Goal: Information Seeking & Learning: Compare options

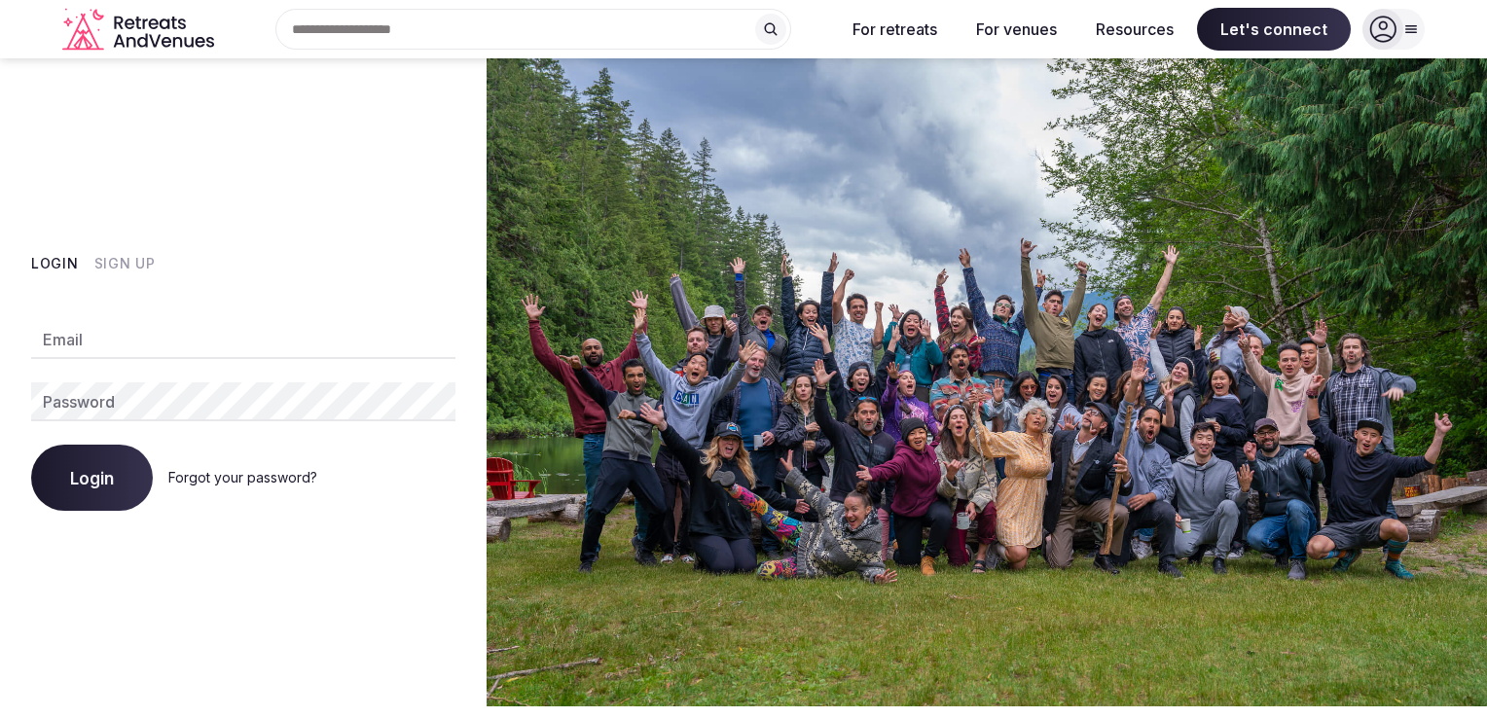
type input "**********"
click at [104, 469] on span "Login" at bounding box center [92, 477] width 44 height 19
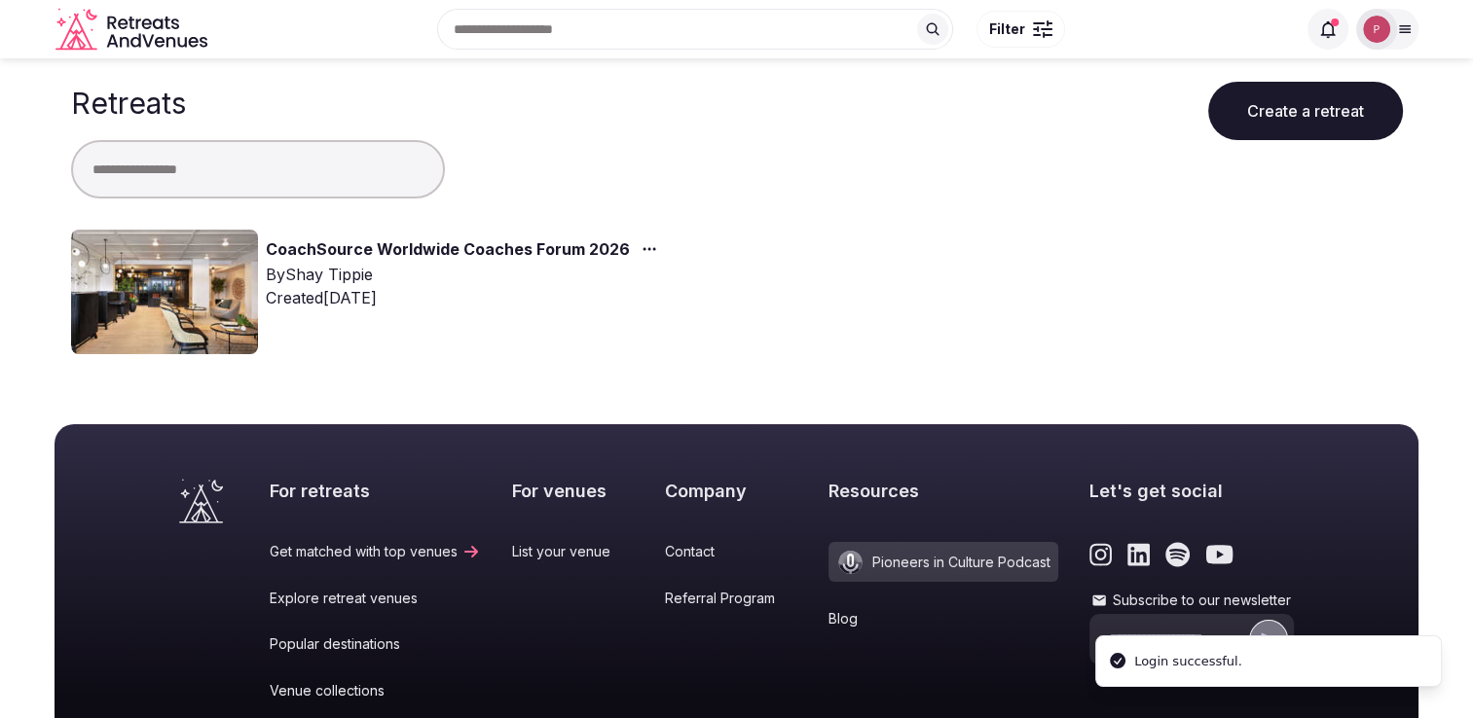
click at [526, 258] on link "CoachSource Worldwide Coaches Forum 2026" at bounding box center [448, 249] width 364 height 25
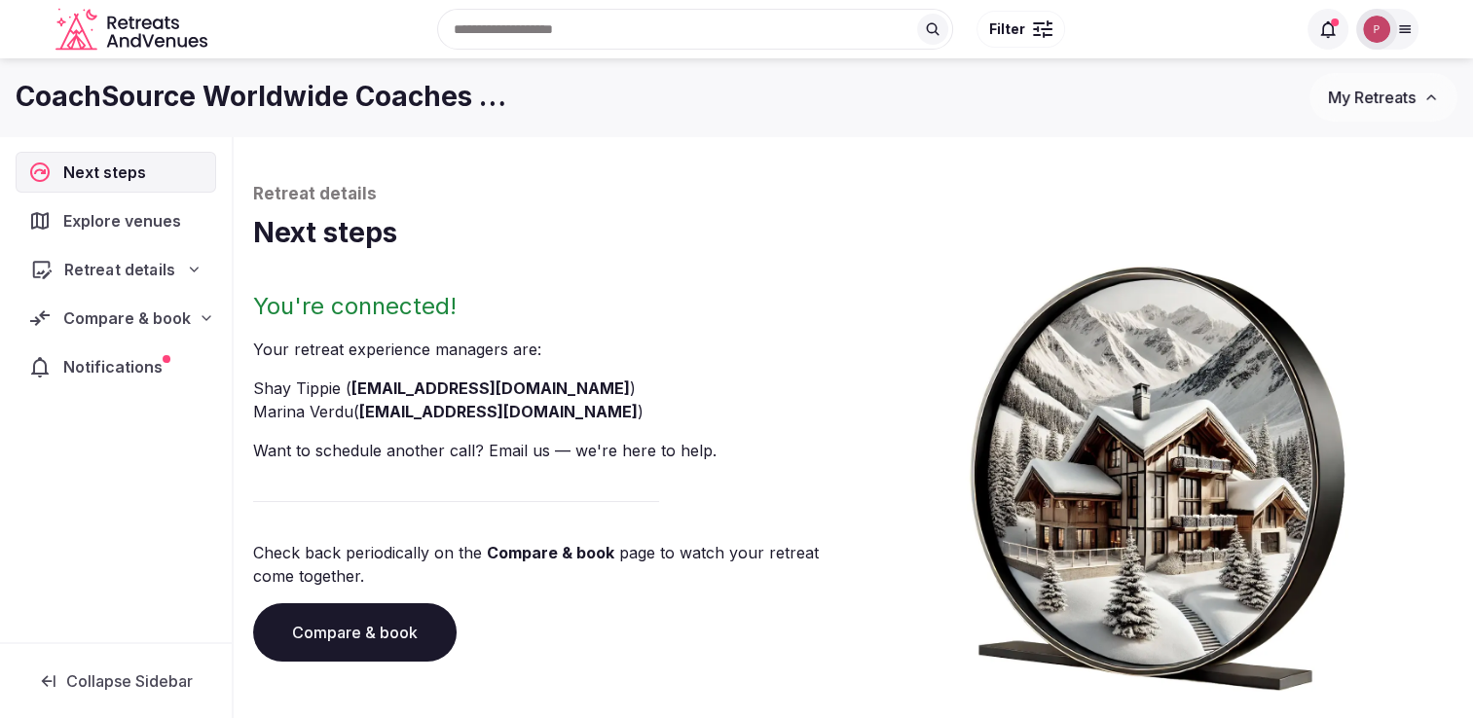
click at [114, 269] on span "Retreat details" at bounding box center [119, 269] width 111 height 23
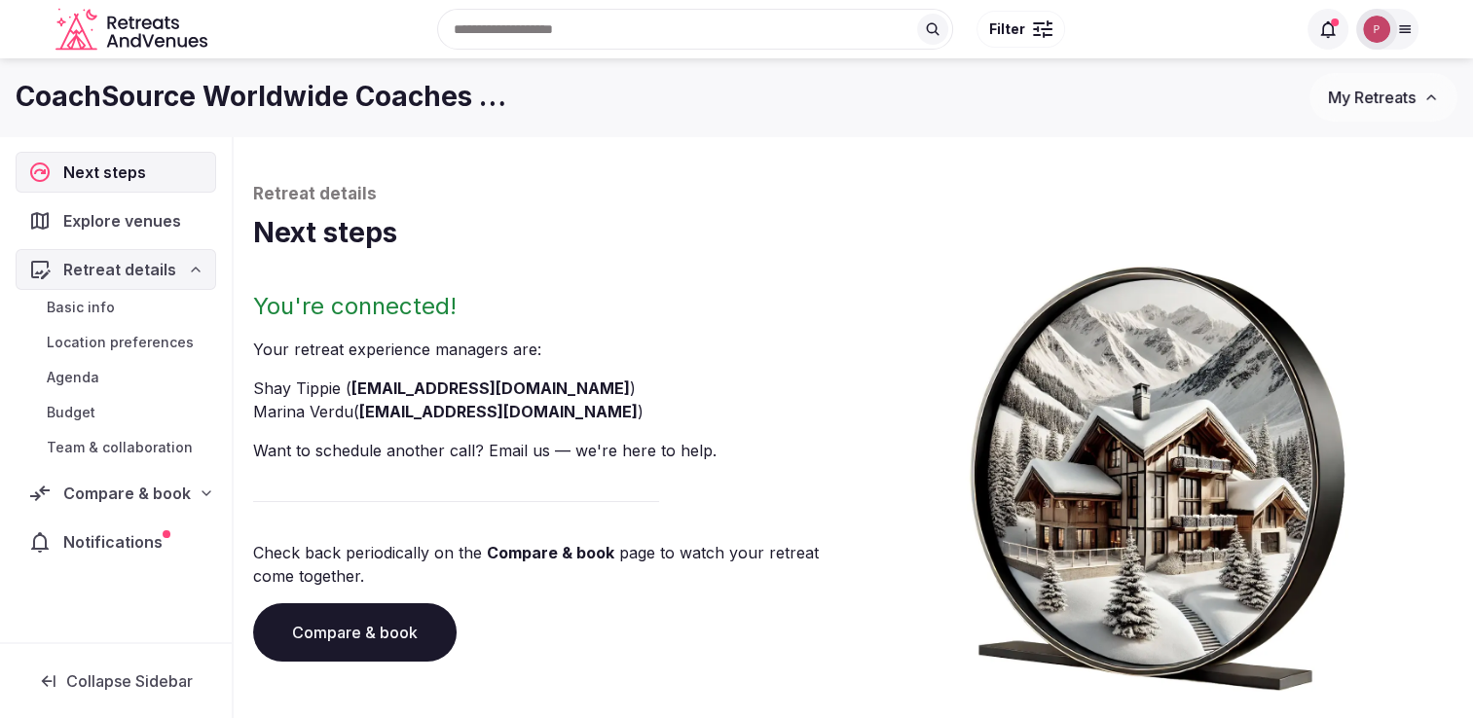
click at [139, 232] on div "Explore venues" at bounding box center [116, 220] width 200 height 41
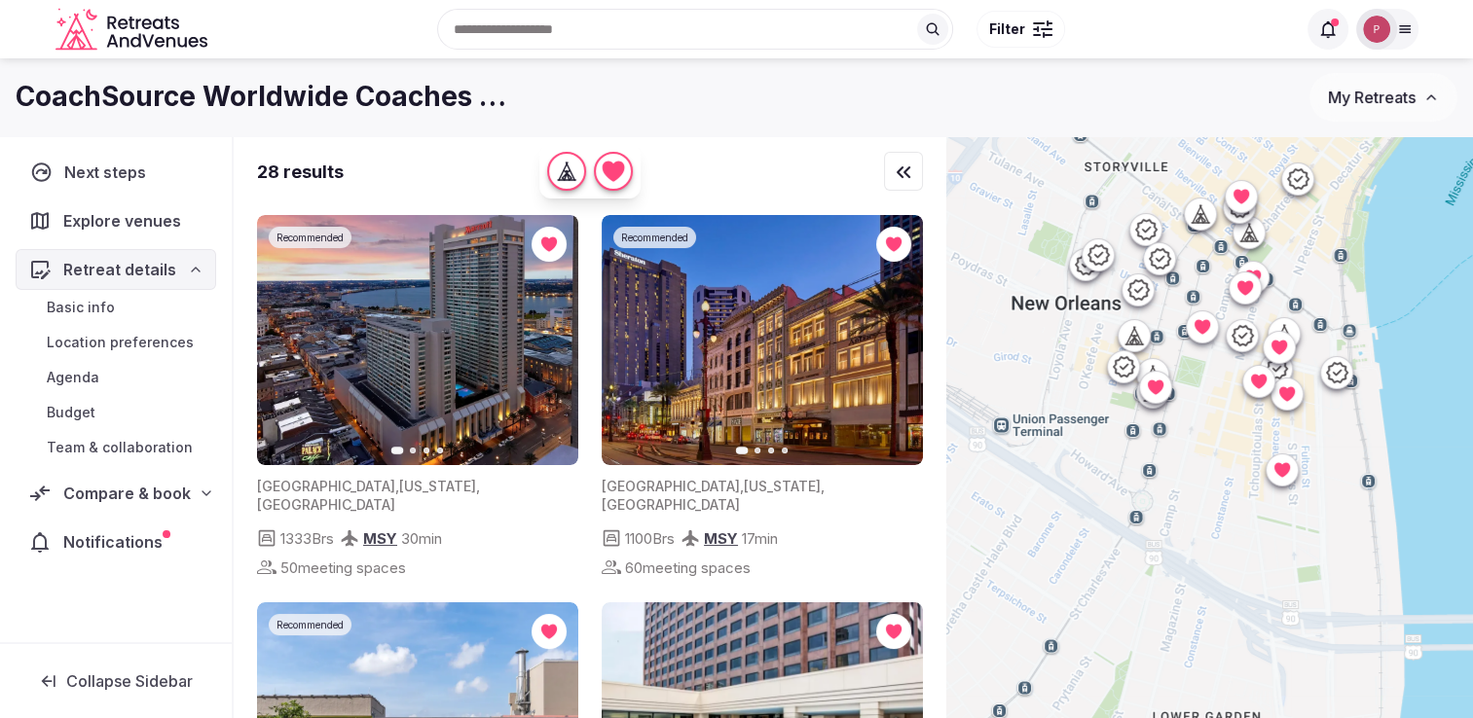
click at [133, 179] on span "Next steps" at bounding box center [108, 172] width 89 height 23
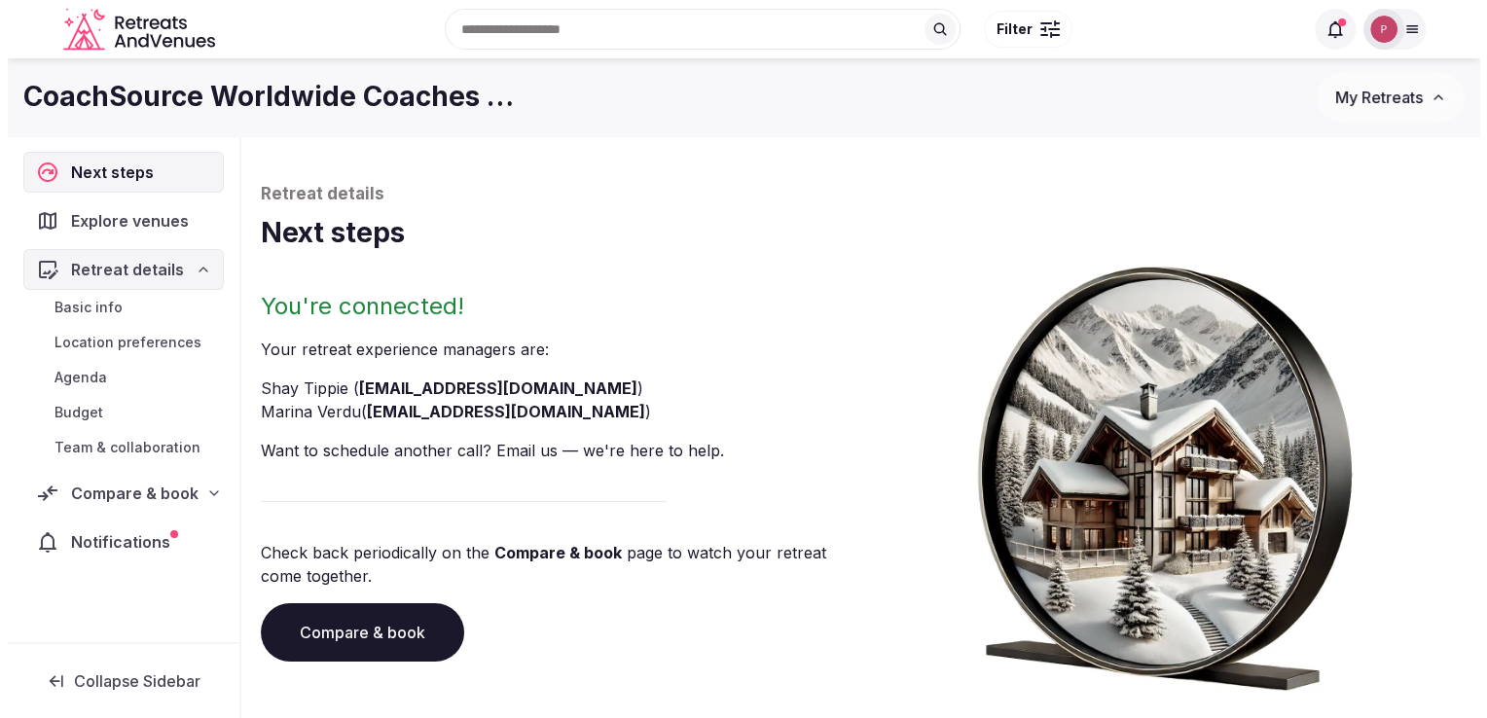
scroll to position [128, 0]
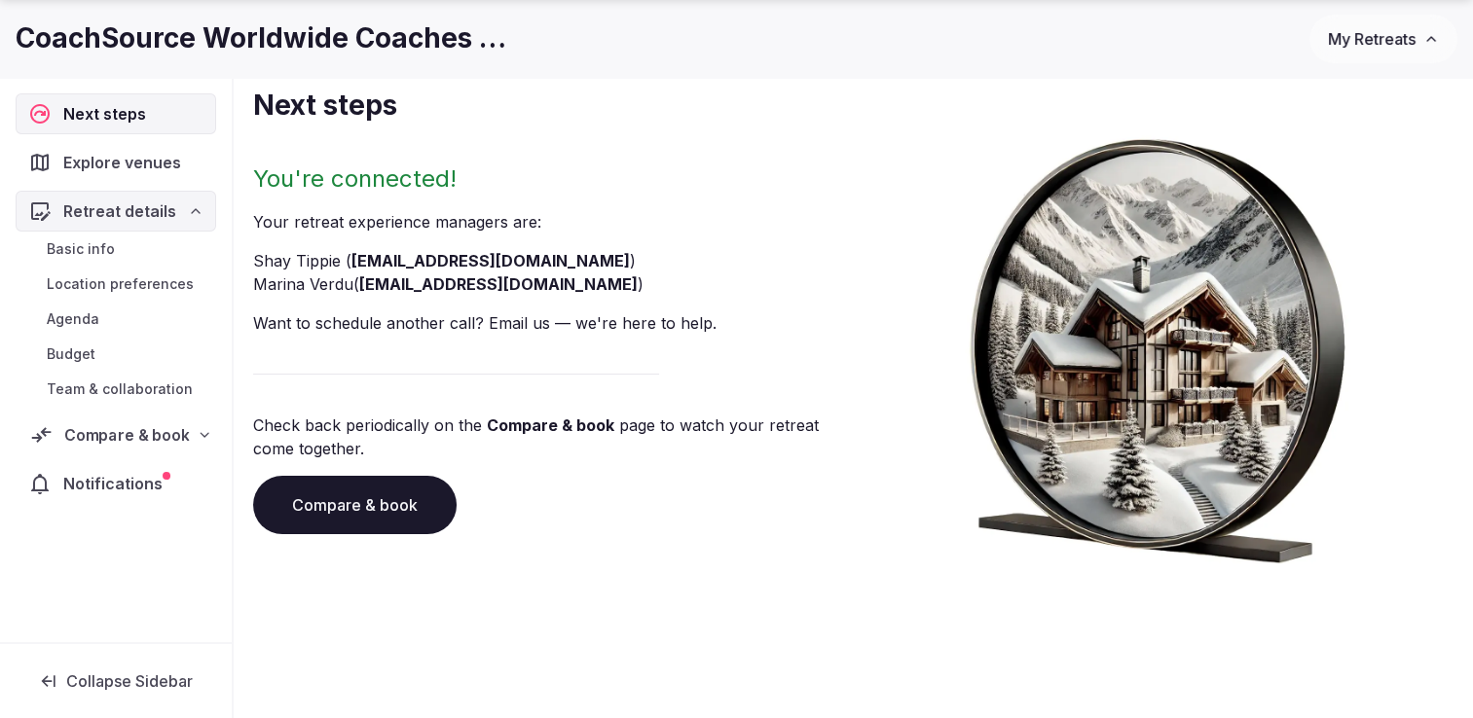
click at [170, 438] on span "Compare & book" at bounding box center [126, 434] width 125 height 23
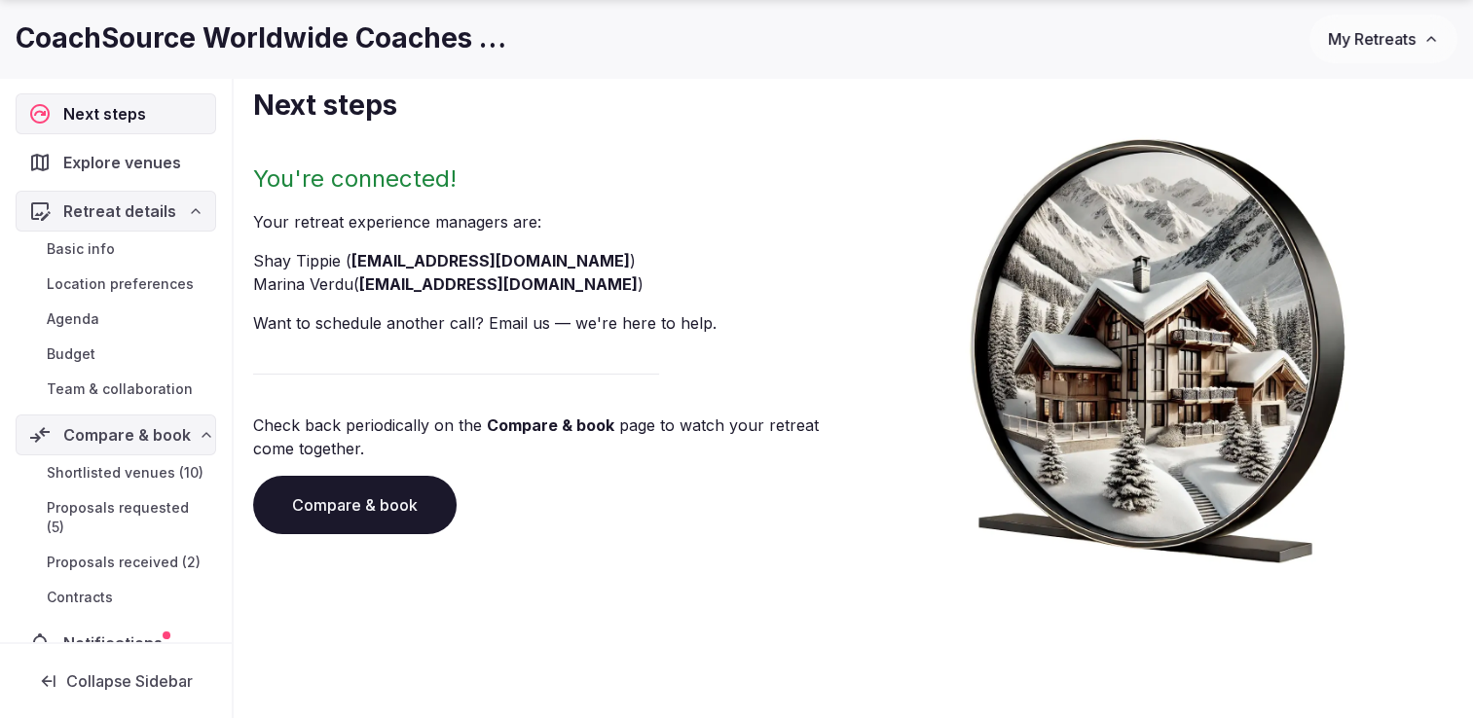
click at [107, 572] on span "Proposals received (2)" at bounding box center [124, 562] width 154 height 19
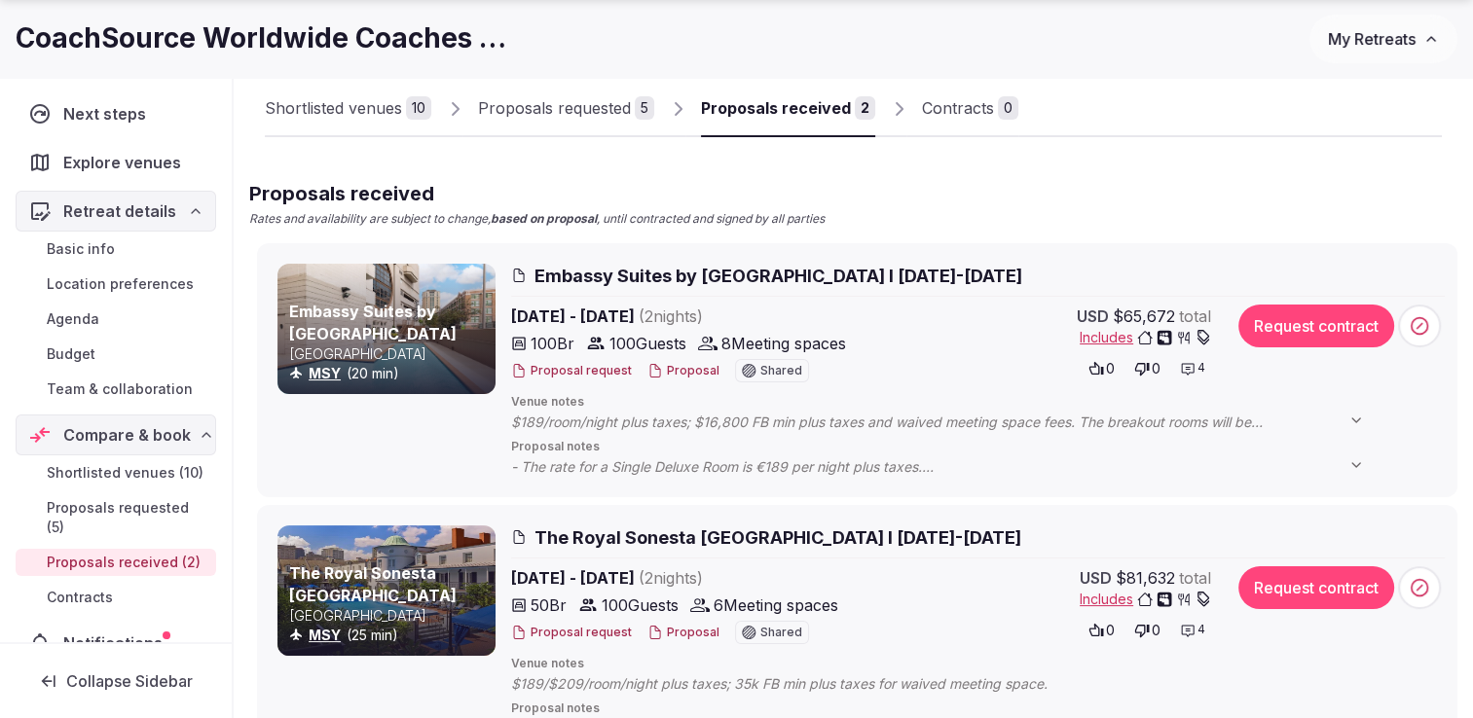
click at [684, 373] on button "Proposal" at bounding box center [683, 371] width 72 height 17
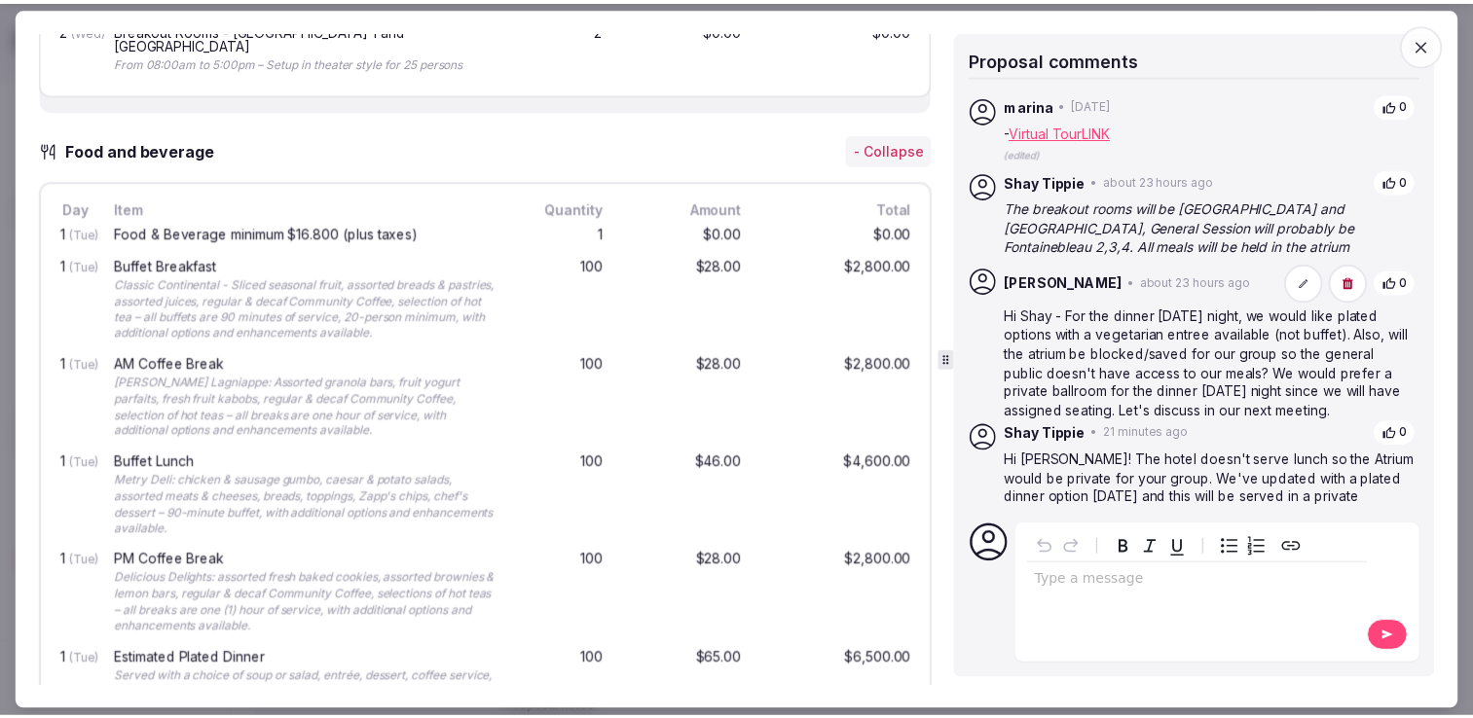
scroll to position [1491, 0]
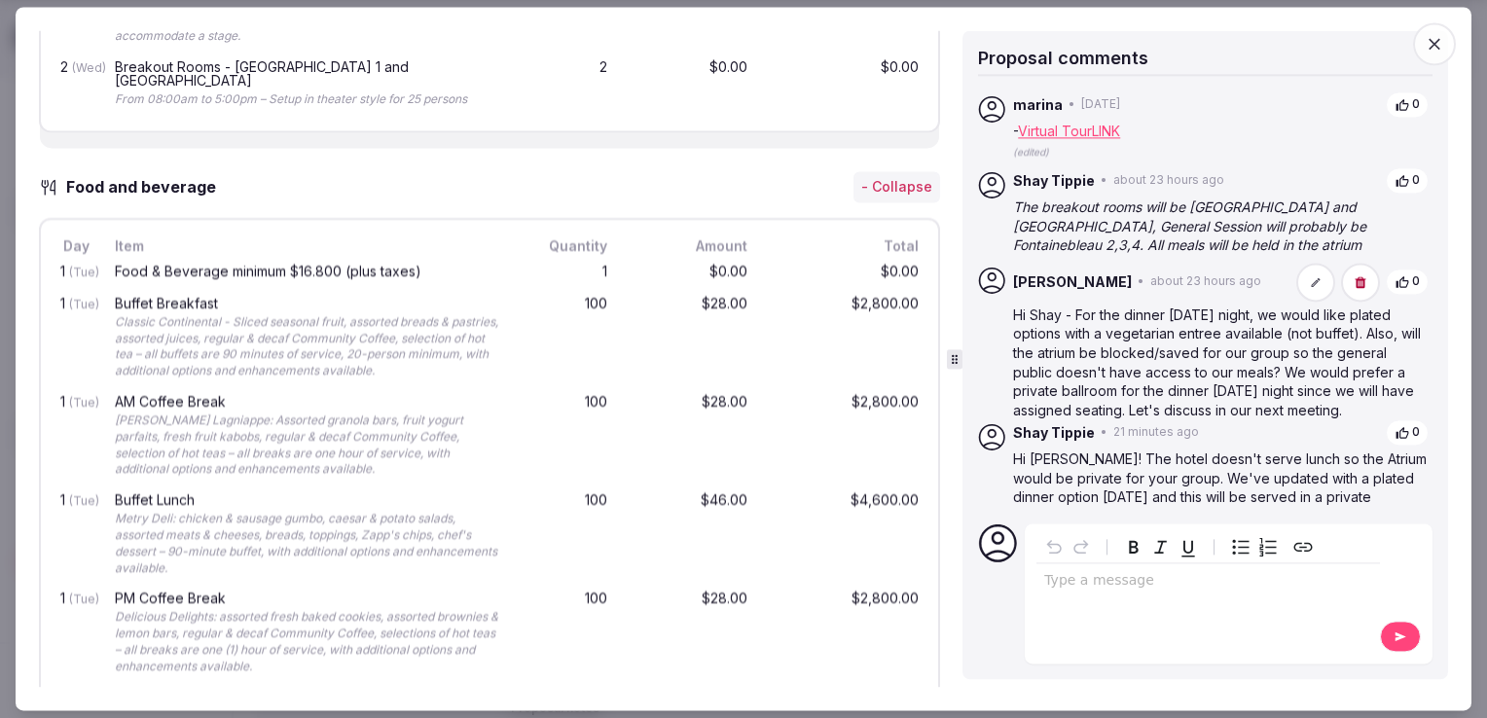
click at [1425, 37] on icon "button" at bounding box center [1434, 43] width 19 height 19
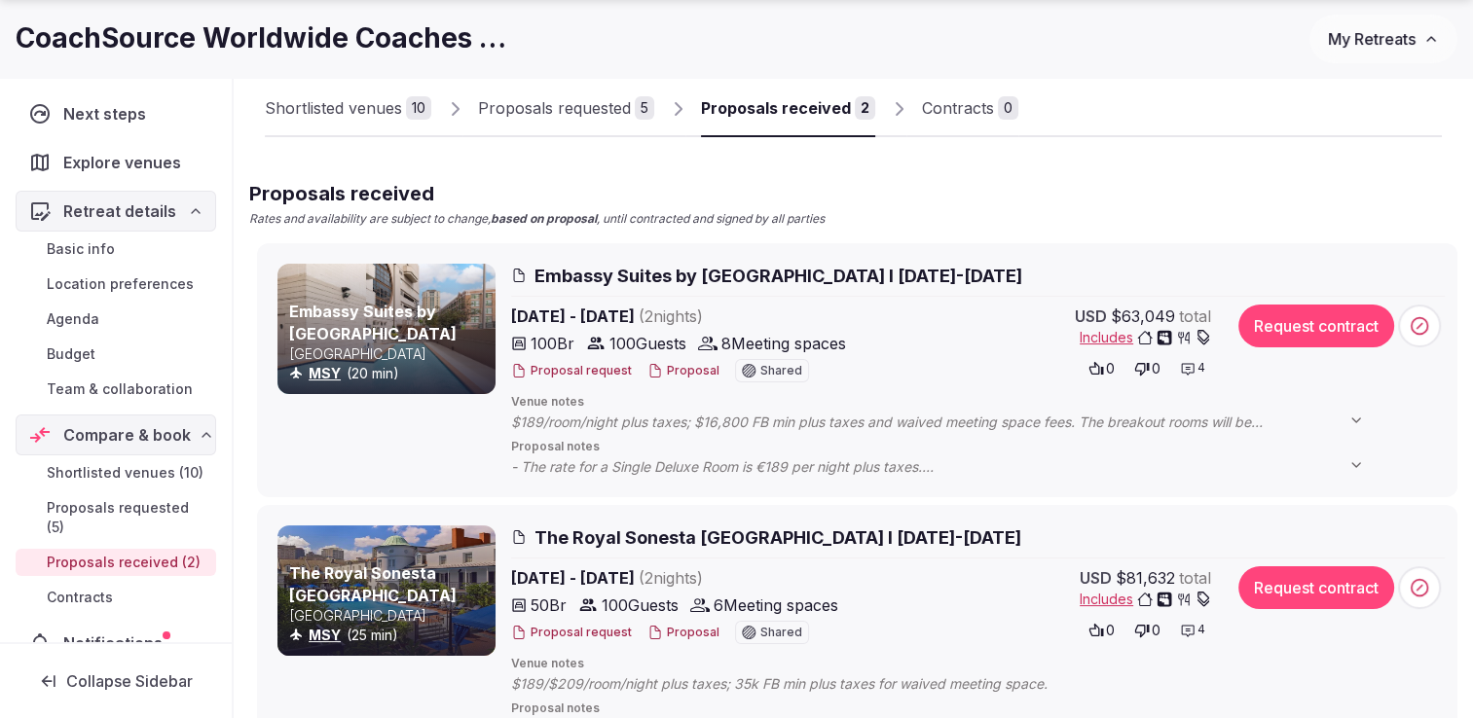
click at [1095, 337] on span "Includes" at bounding box center [1144, 337] width 131 height 19
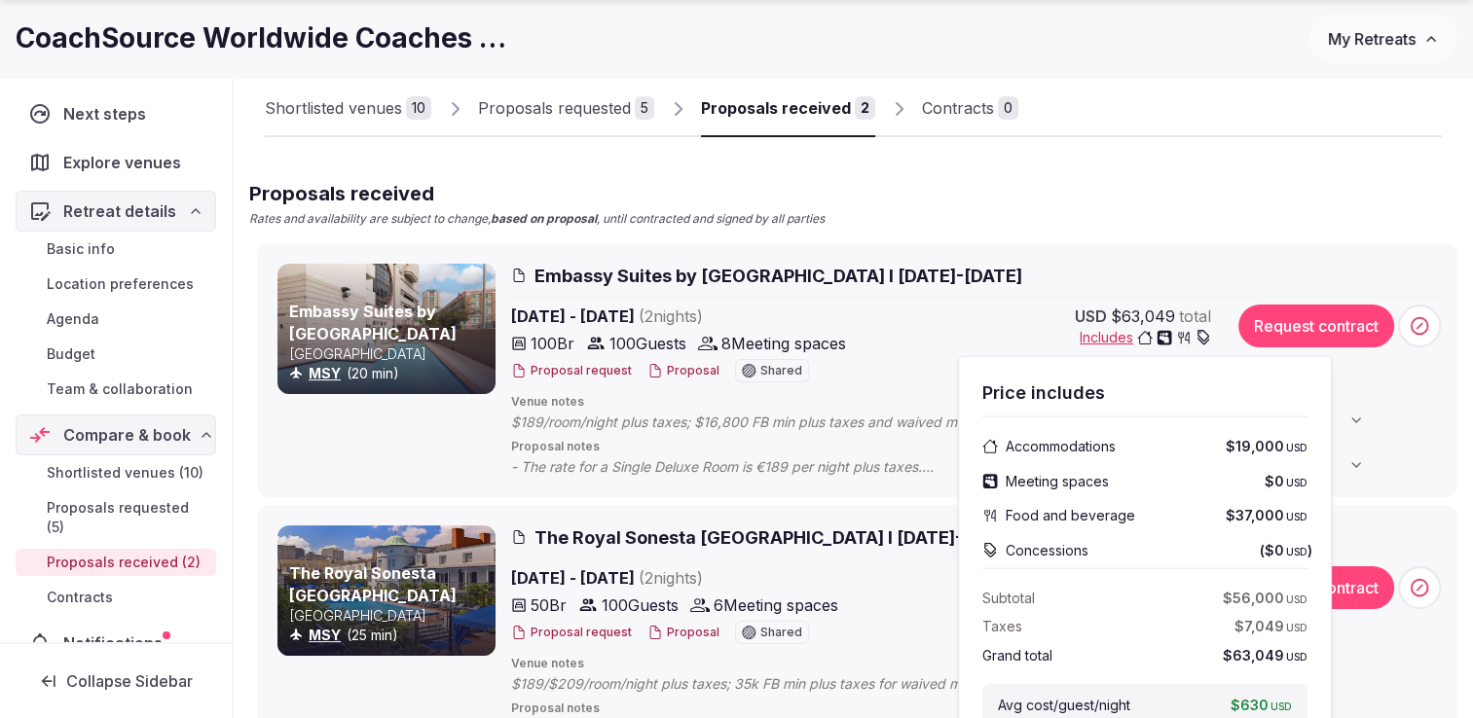
click at [1127, 187] on div "Proposals received Rates and availability are subject to change, based on propo…" at bounding box center [853, 204] width 1208 height 48
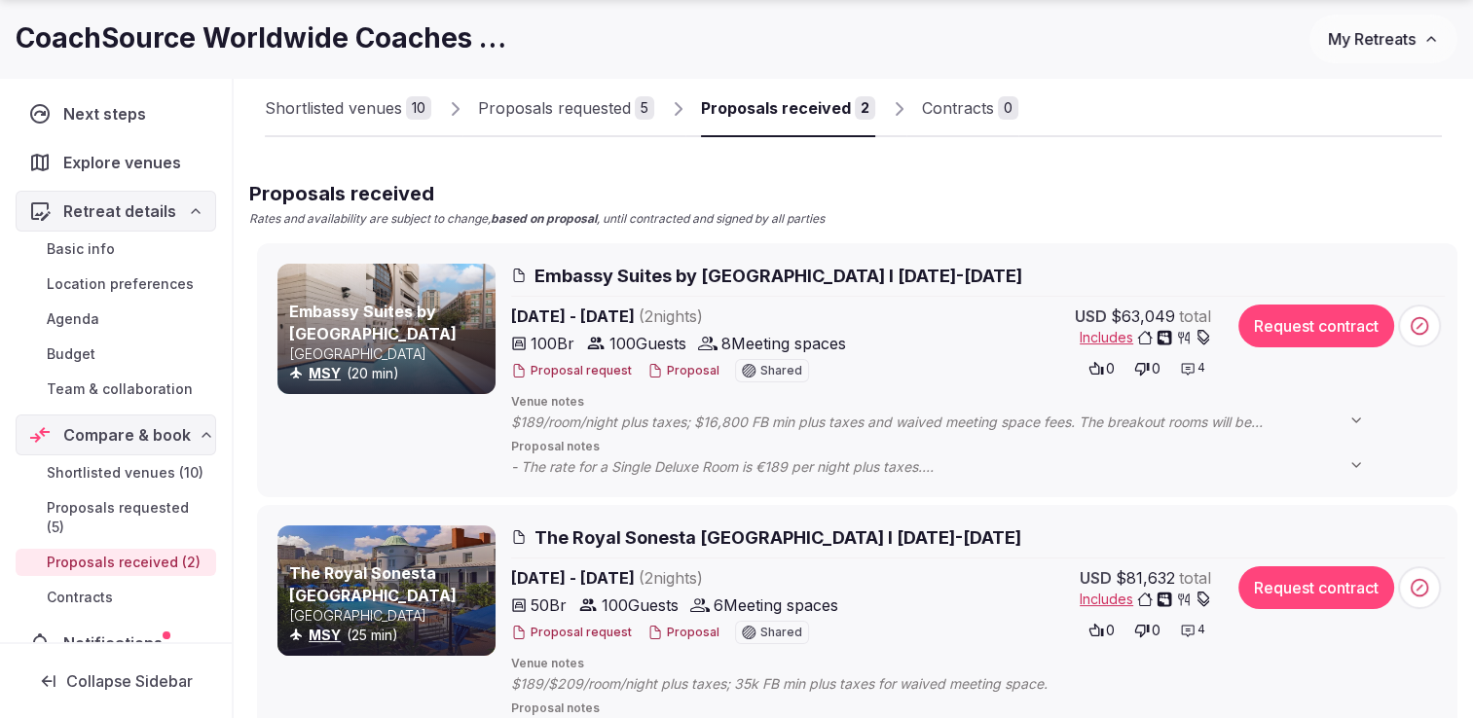
scroll to position [318, 0]
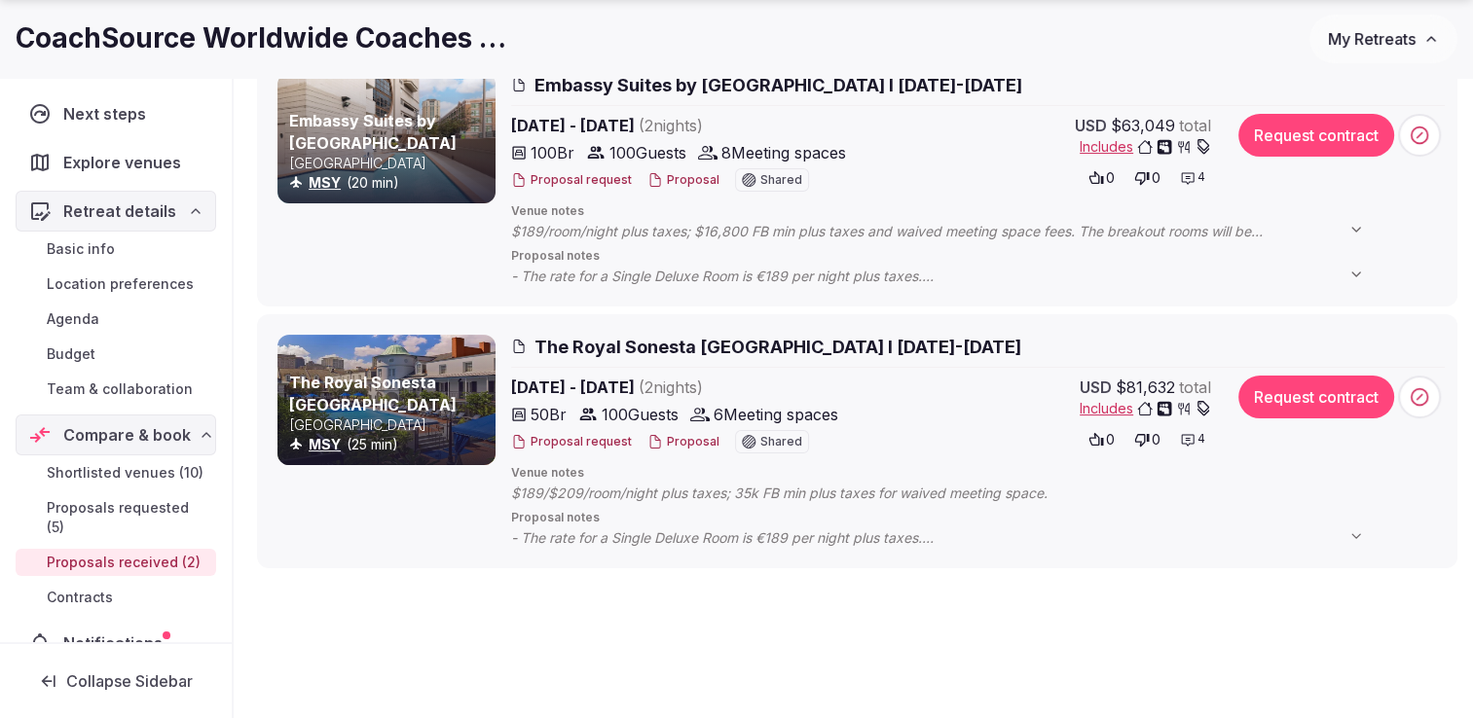
click at [1111, 411] on span "Includes" at bounding box center [1144, 408] width 131 height 19
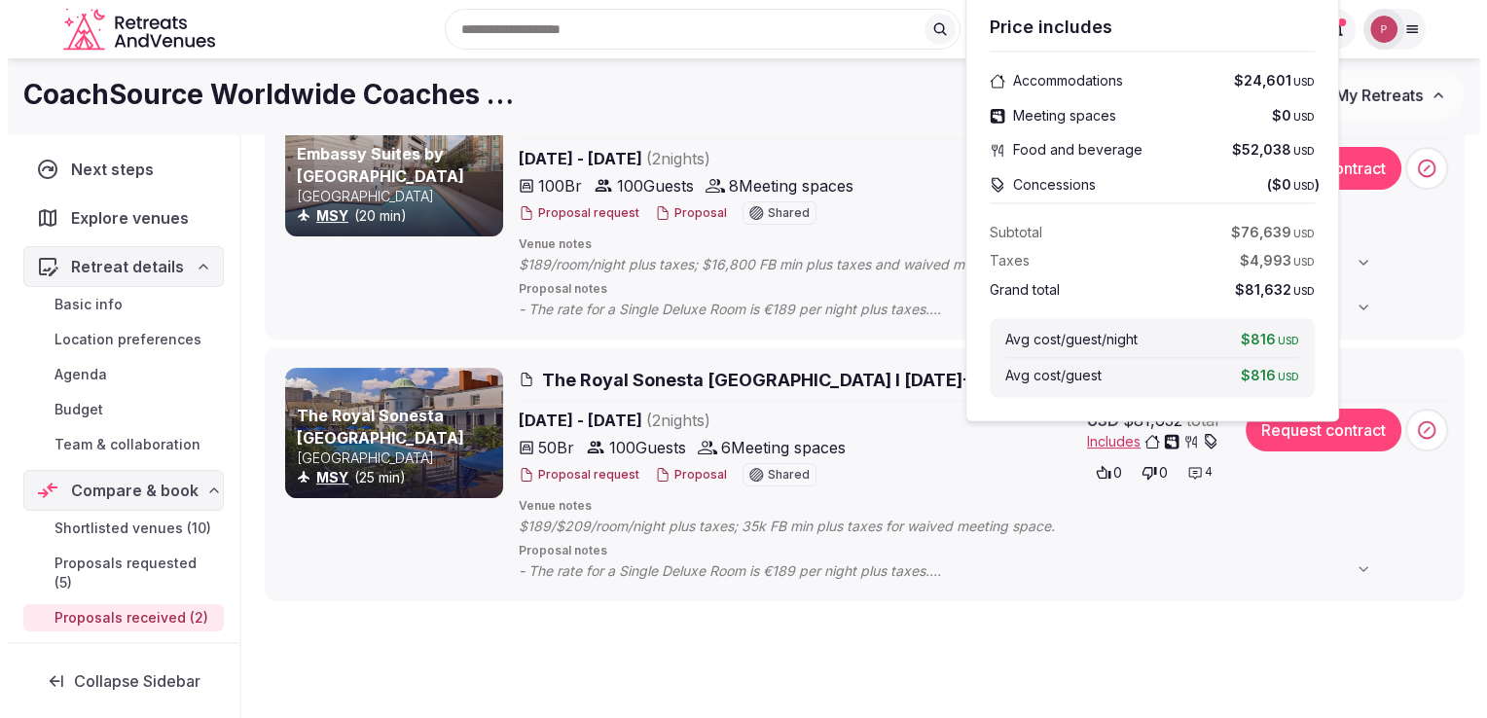
scroll to position [284, 0]
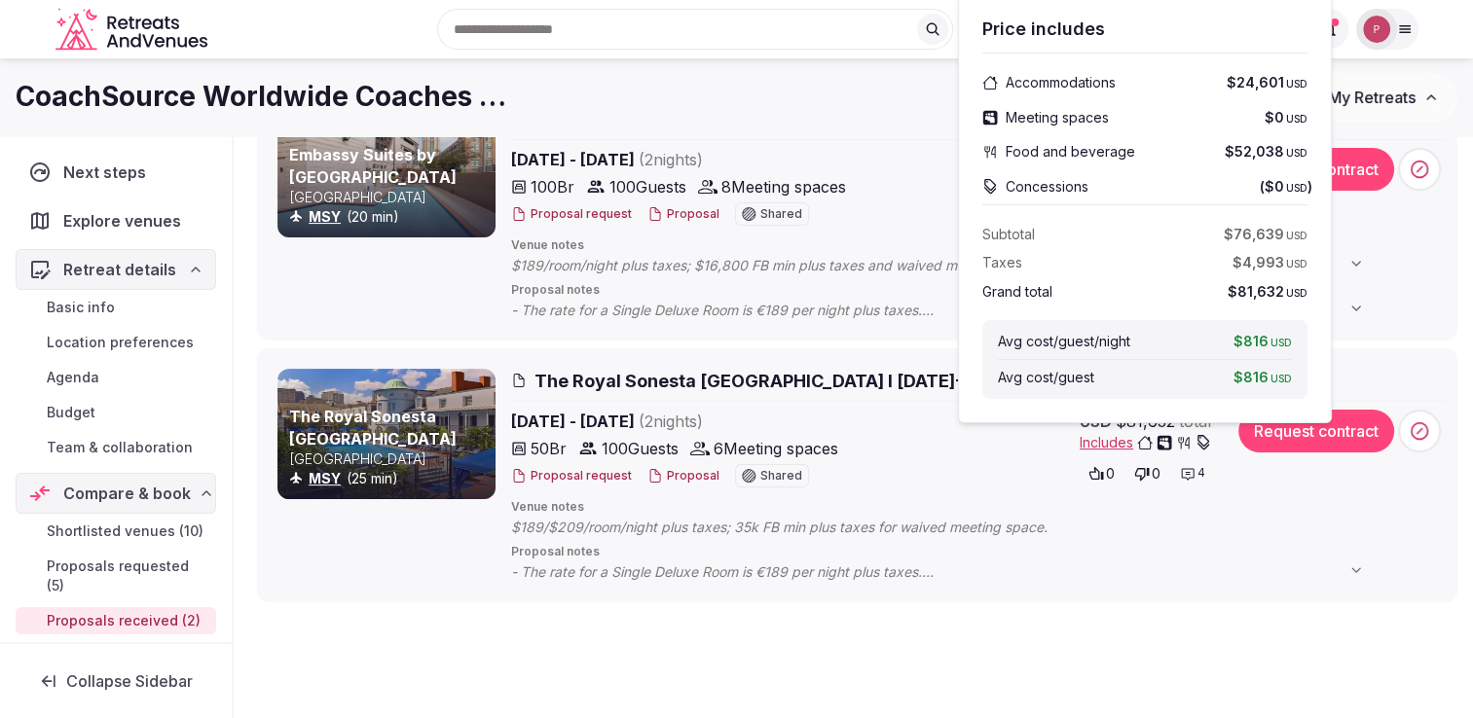
click at [895, 508] on span "Venue notes" at bounding box center [977, 507] width 933 height 17
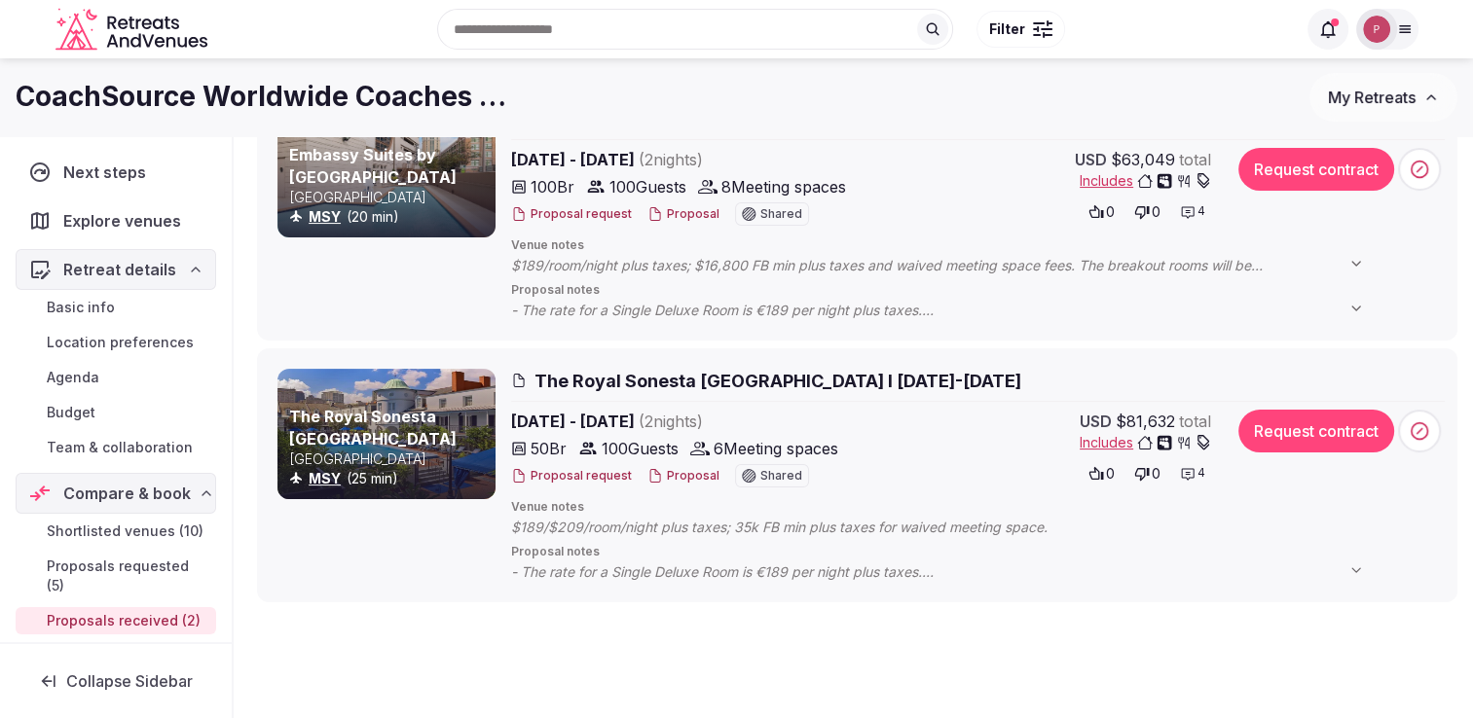
click at [685, 469] on button "Proposal" at bounding box center [683, 476] width 72 height 17
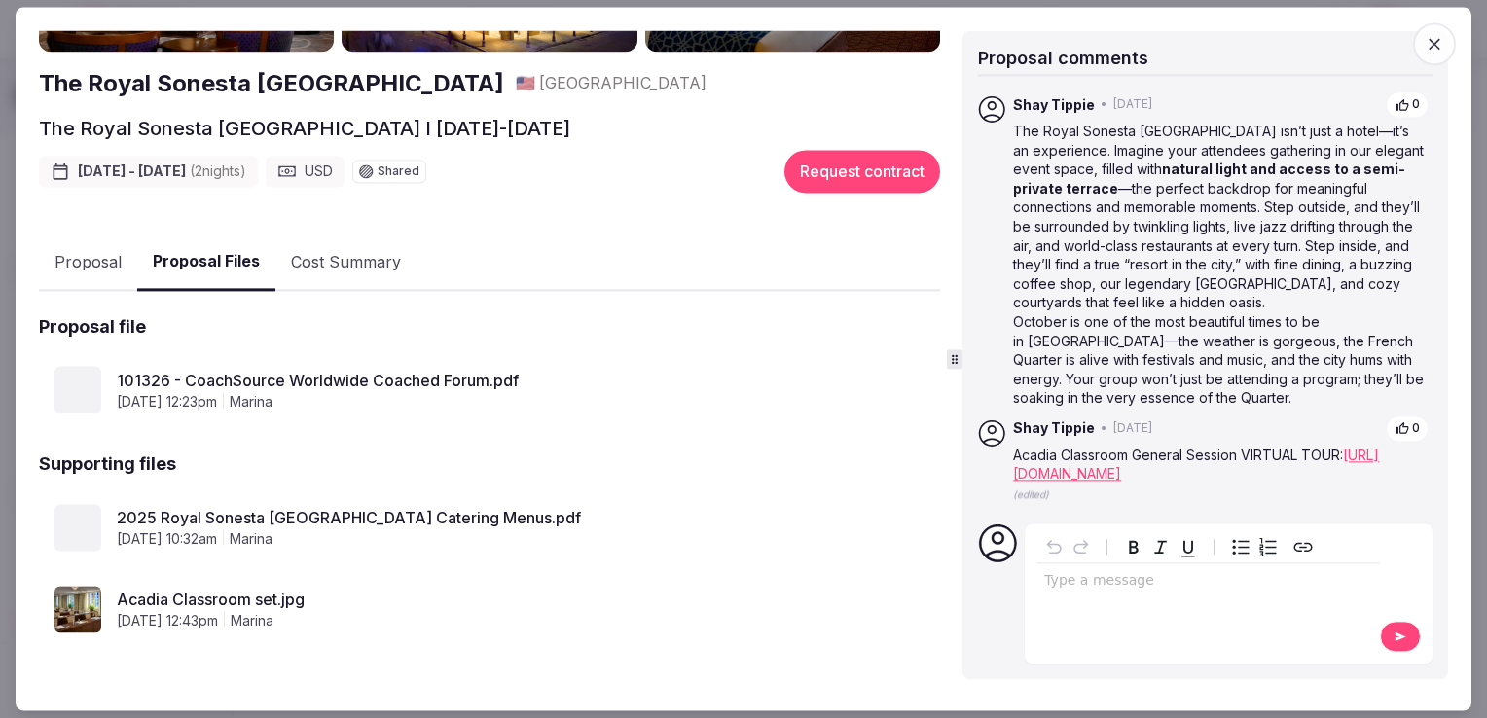
scroll to position [192, 0]
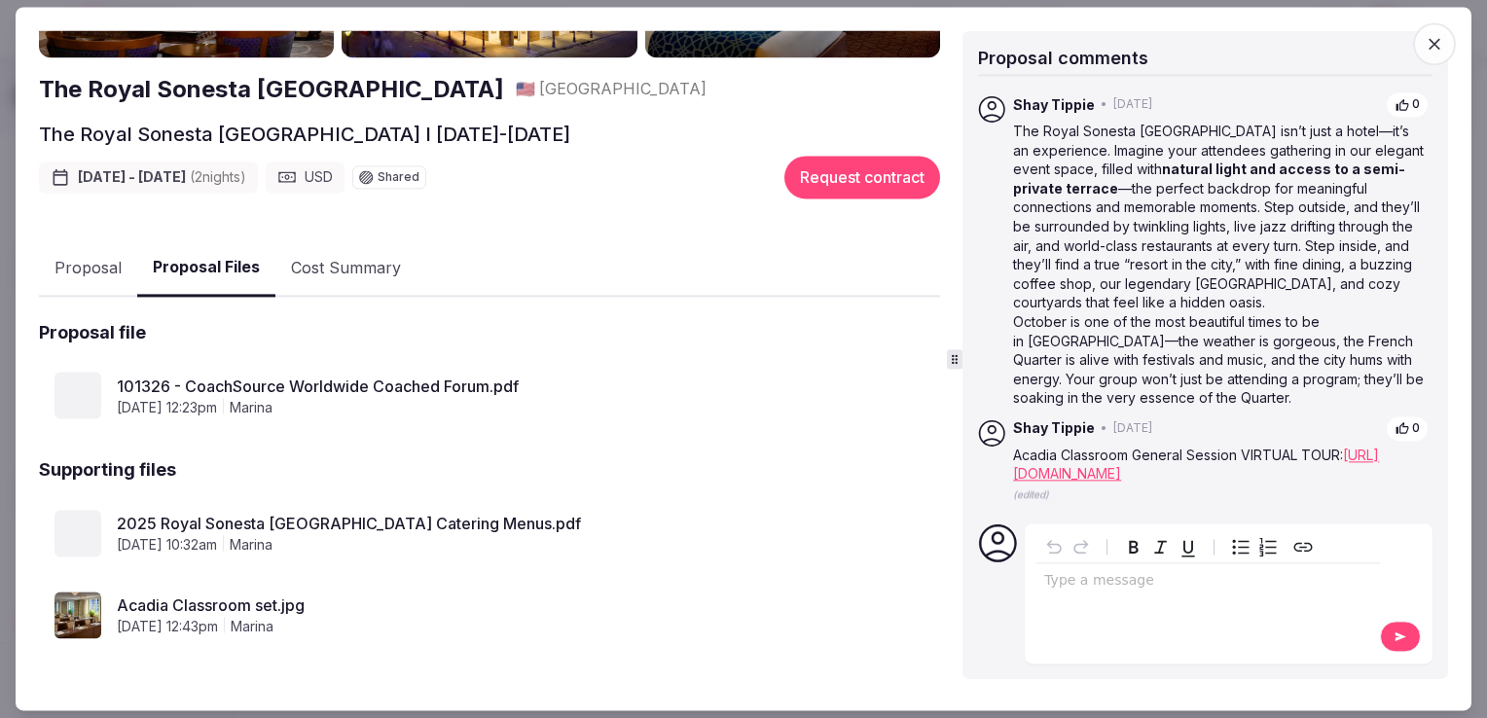
click at [202, 149] on div "The Royal Sonesta [GEOGRAPHIC_DATA] 🇺🇸 [GEOGRAPHIC_DATA] The Royal Sonesta [GEO…" at bounding box center [489, 292] width 901 height 802
click at [561, 419] on div "101326 - CoachSource Worldwide Coached Forum.pdf [DATE] 12:23pm marina" at bounding box center [489, 396] width 901 height 78
drag, startPoint x: 241, startPoint y: 614, endPoint x: 241, endPoint y: 599, distance: 15.6
click at [241, 599] on div "Acadia Classroom set.jpg [DATE] 12:43pm marina" at bounding box center [499, 615] width 765 height 43
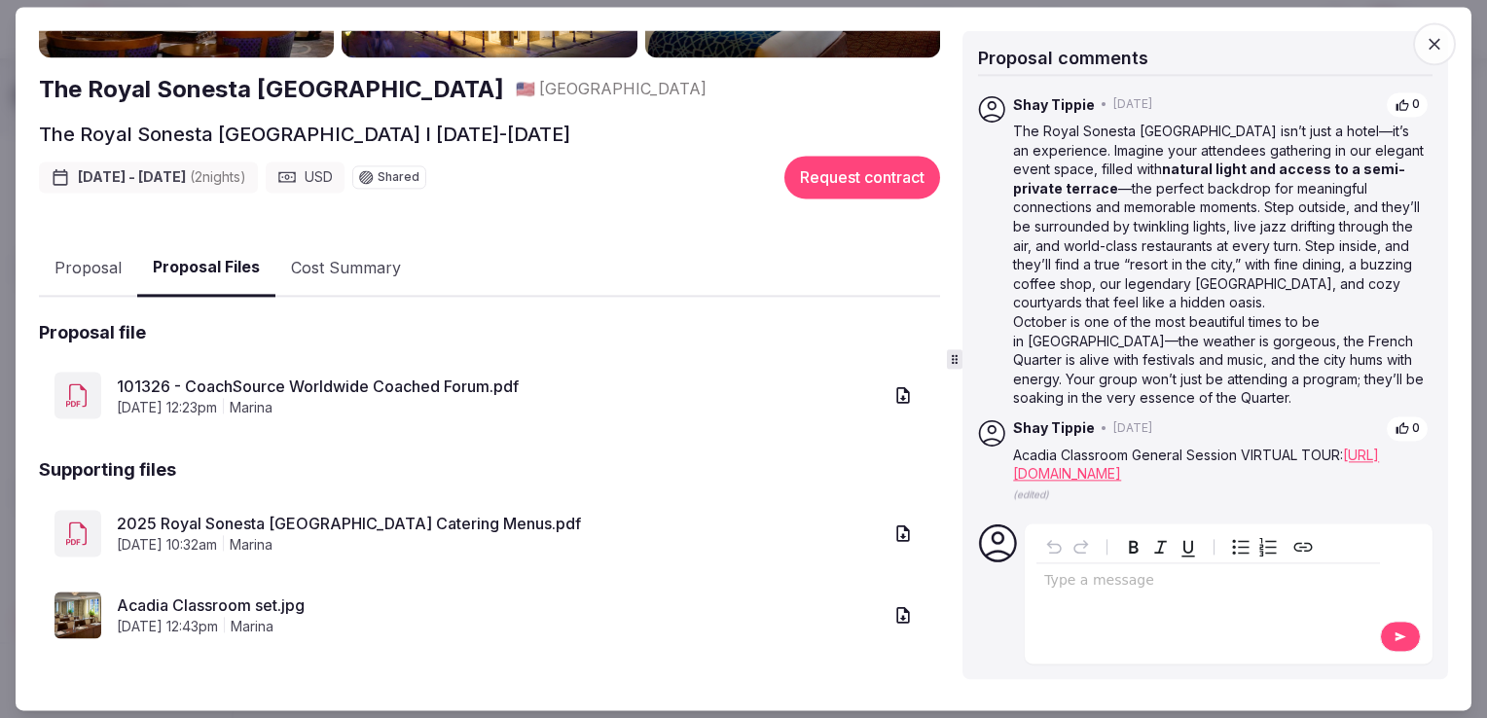
click at [241, 599] on link "Acadia Classroom set.jpg" at bounding box center [499, 605] width 765 height 23
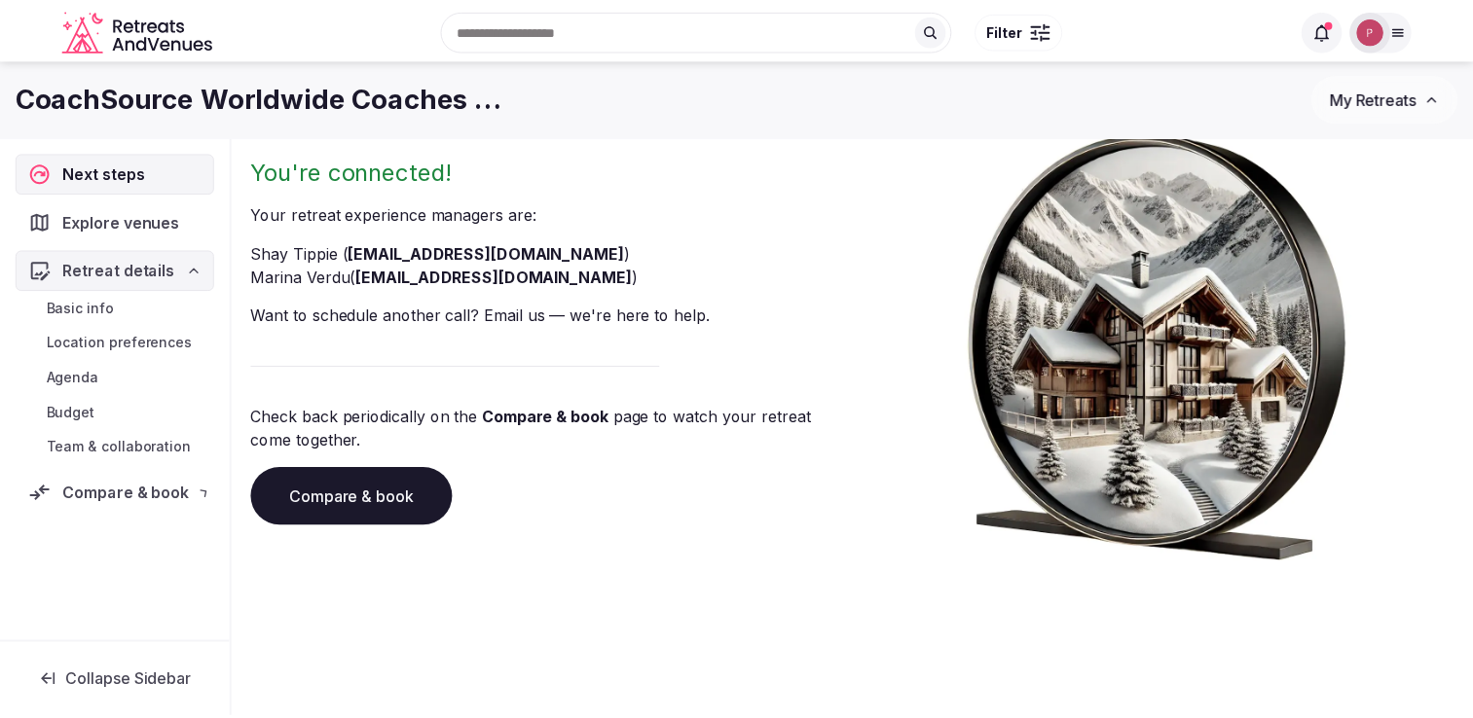
scroll to position [128, 0]
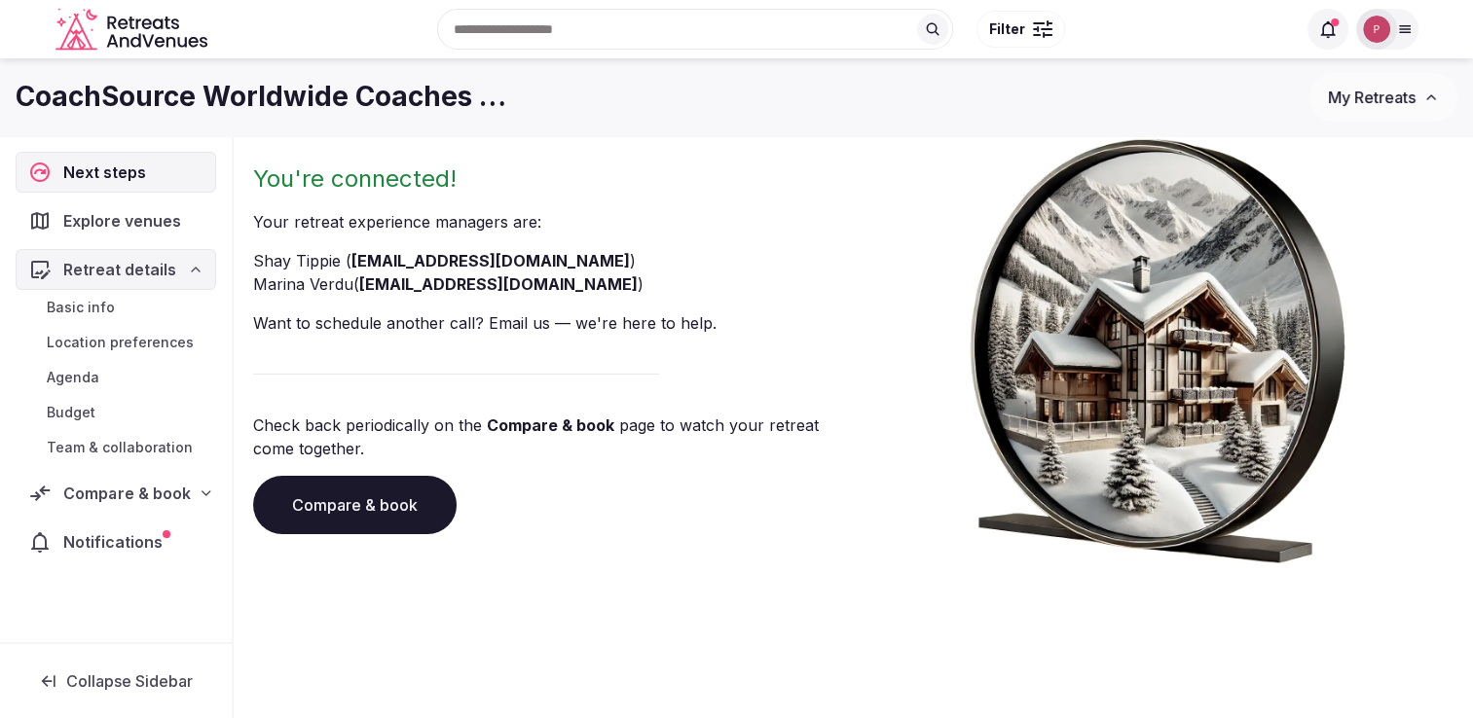
click at [127, 508] on div "Compare & book" at bounding box center [116, 493] width 200 height 41
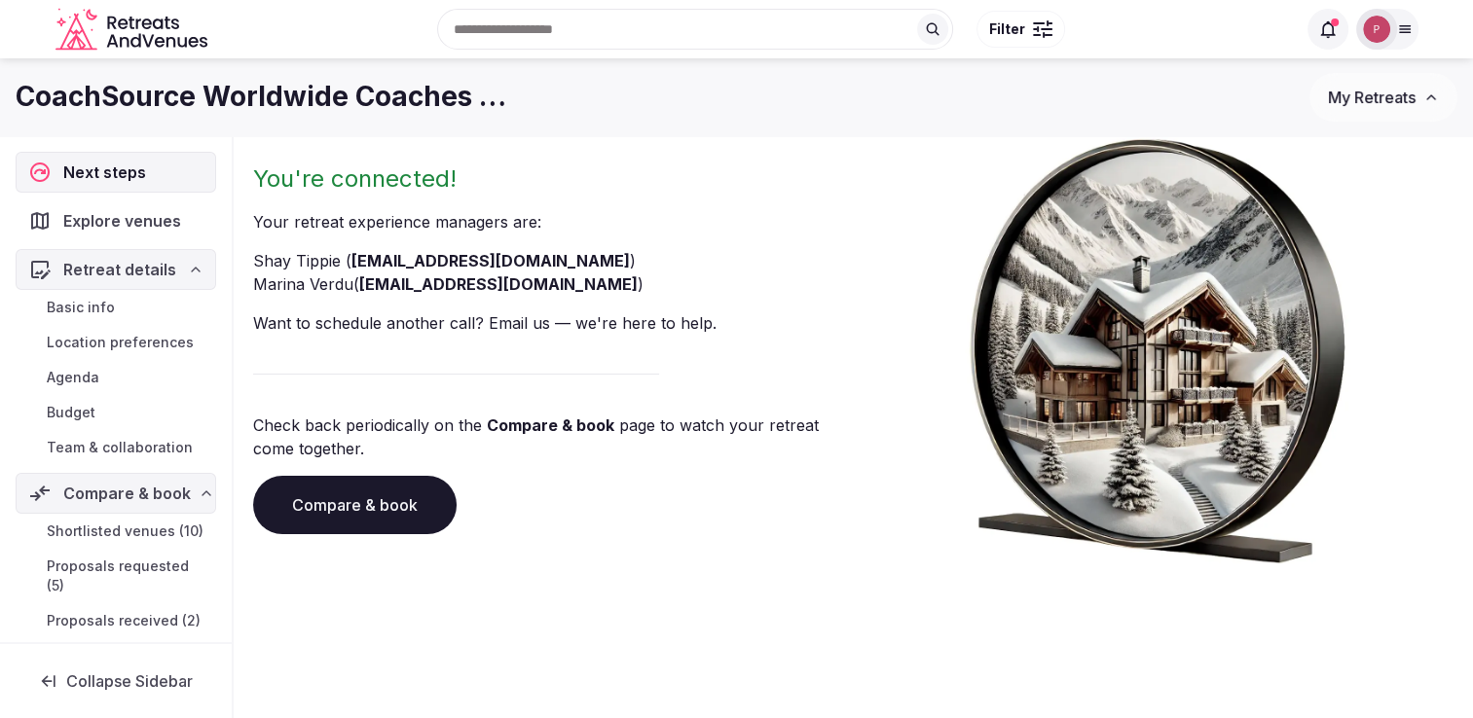
click at [113, 631] on span "Proposals received (2)" at bounding box center [124, 620] width 154 height 19
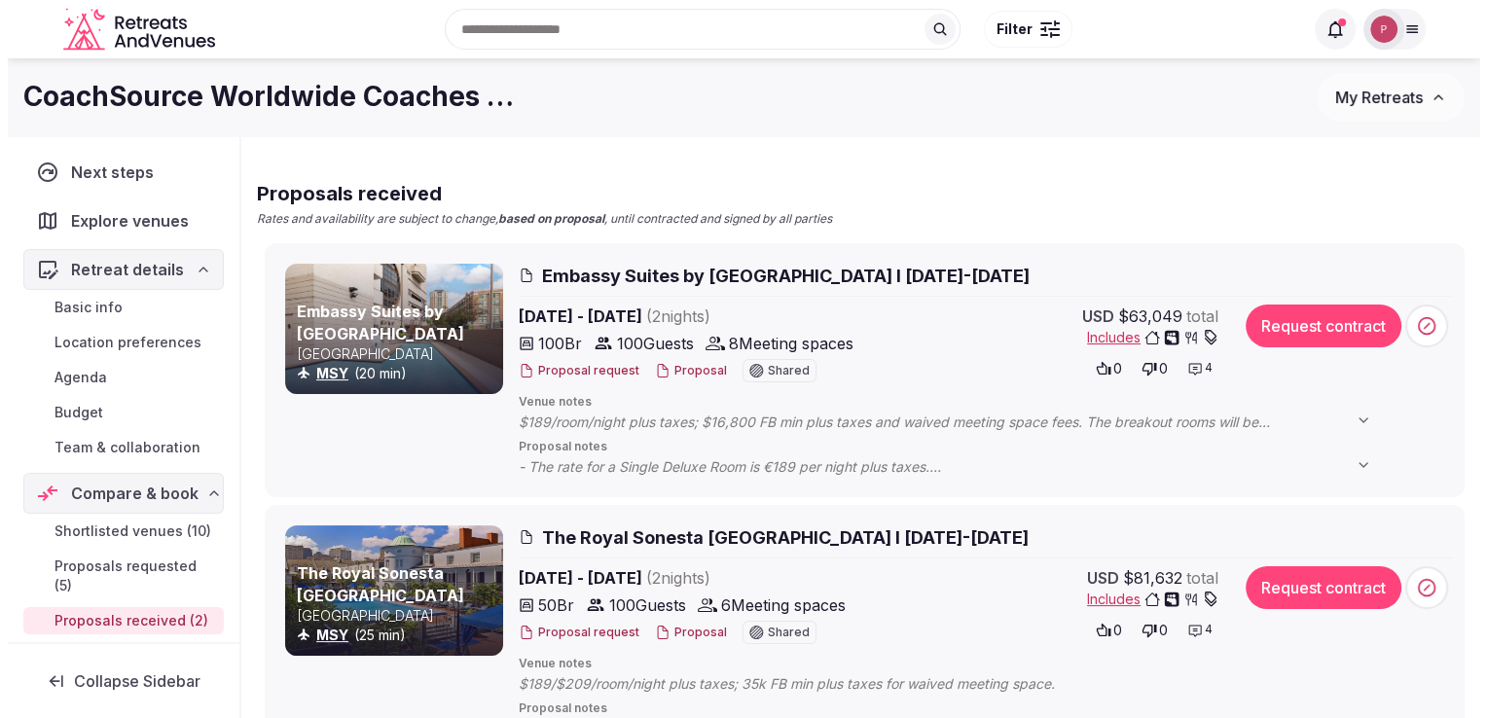
scroll to position [341, 0]
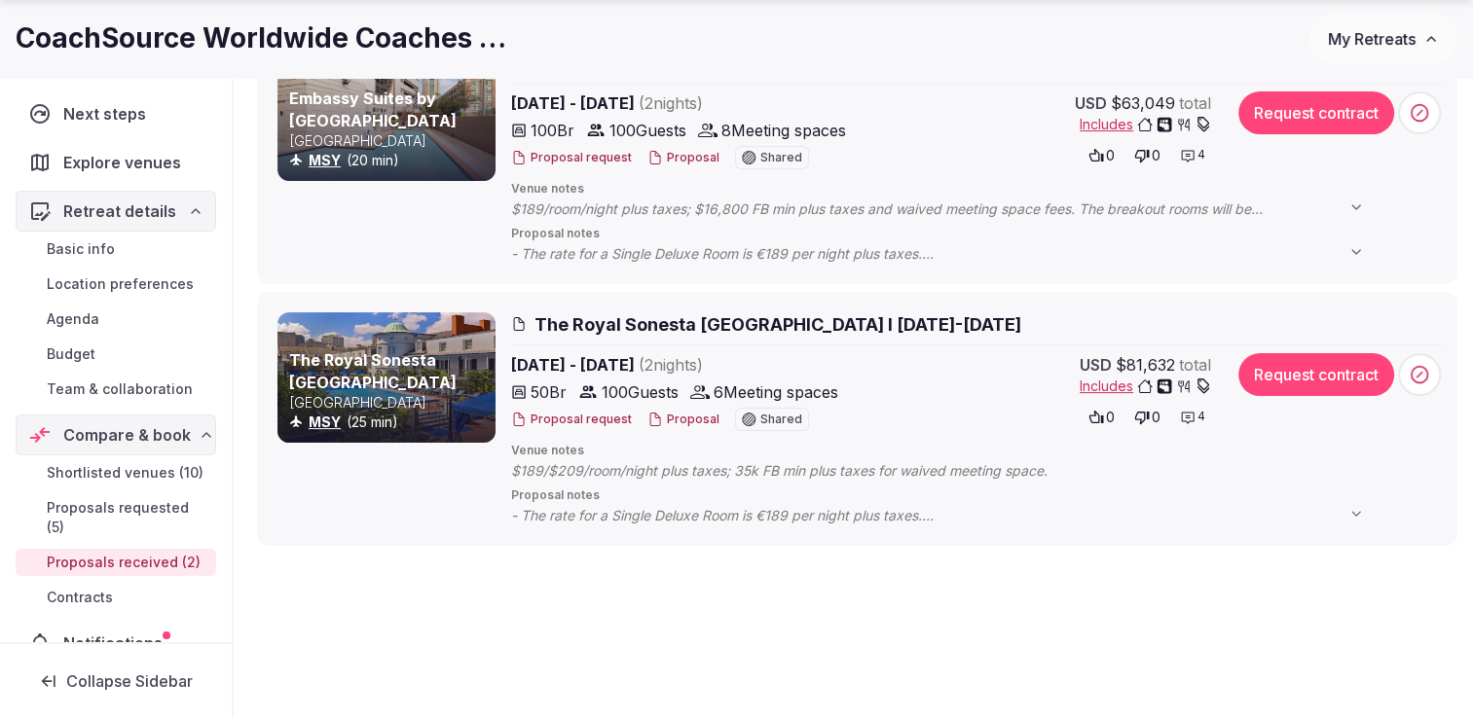
click at [588, 329] on span "The Royal Sonesta [GEOGRAPHIC_DATA] I [DATE]-[DATE]" at bounding box center [777, 324] width 487 height 24
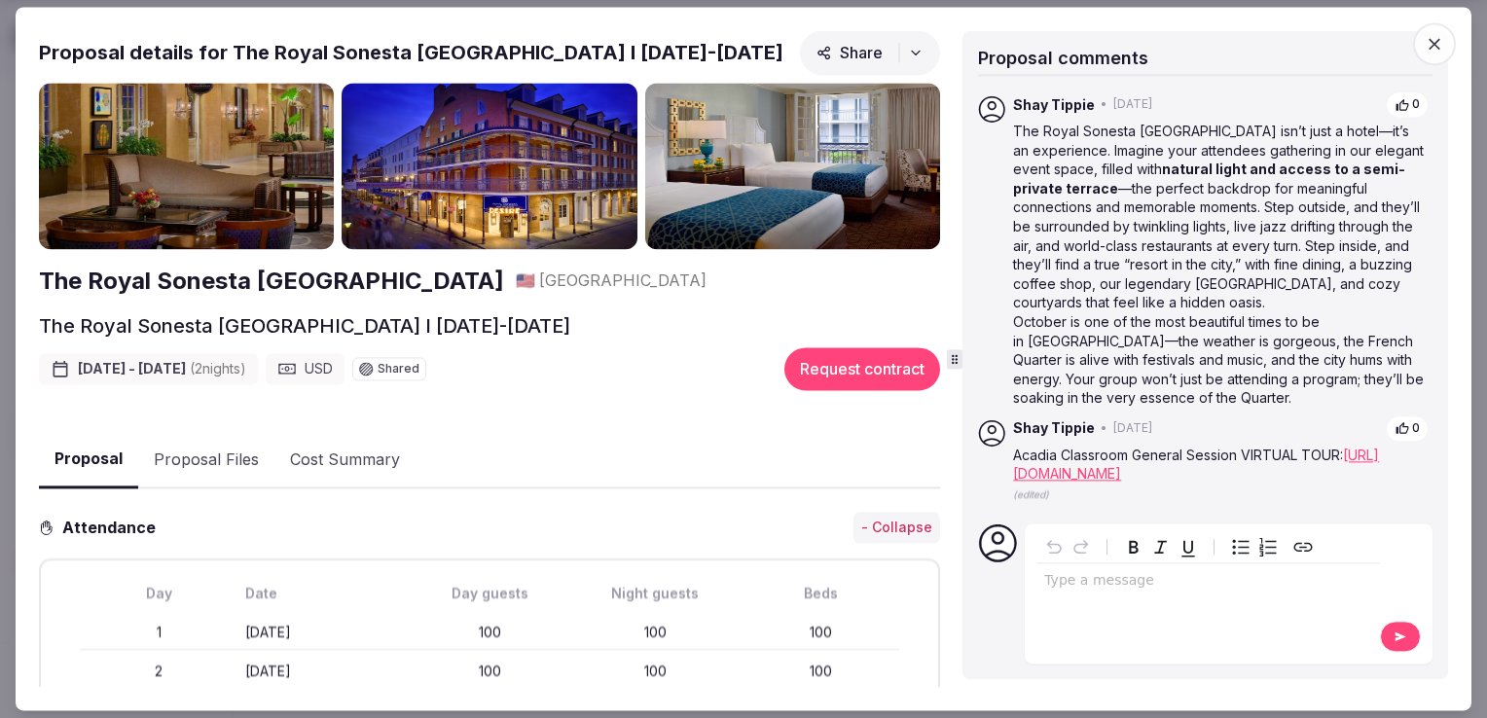
click at [1092, 483] on link "[URL][DOMAIN_NAME]" at bounding box center [1196, 465] width 366 height 36
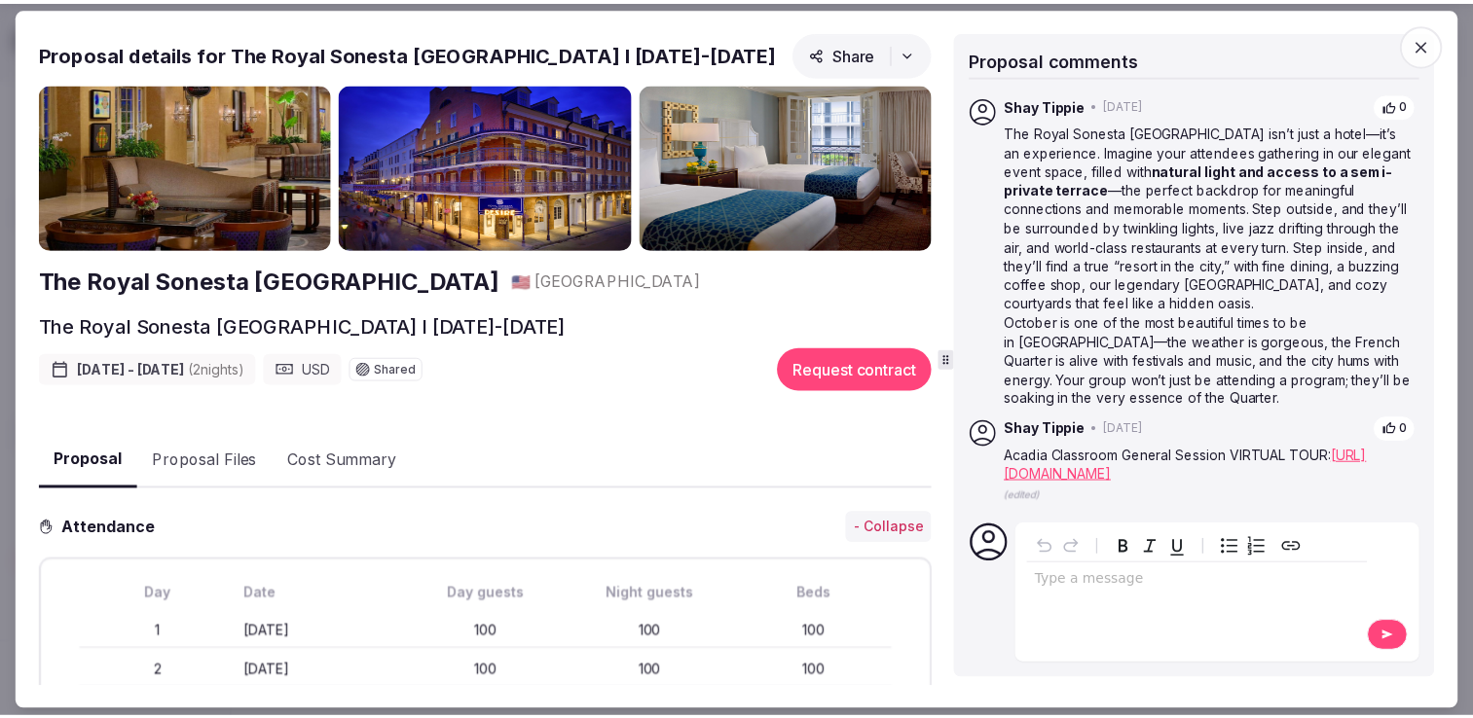
scroll to position [0, 0]
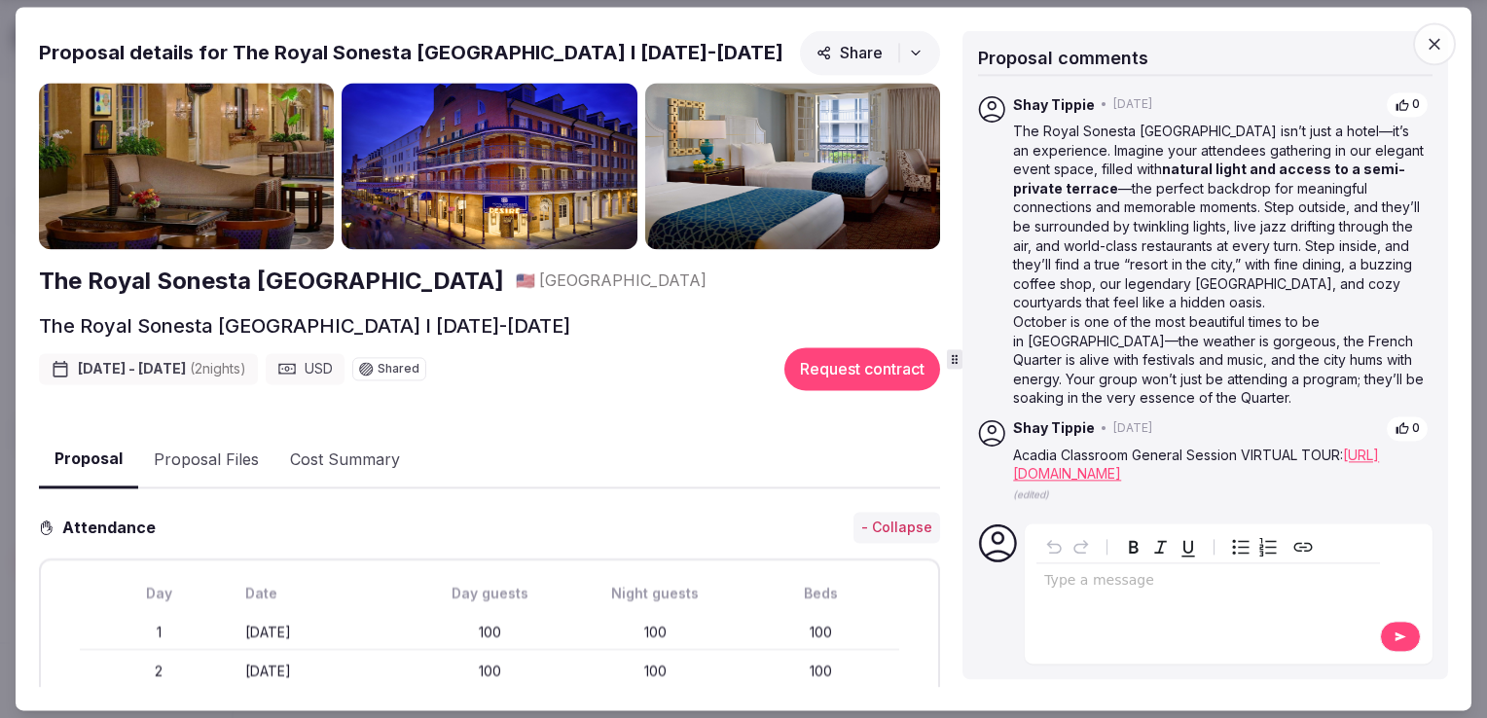
click at [1436, 49] on icon "button" at bounding box center [1434, 43] width 19 height 19
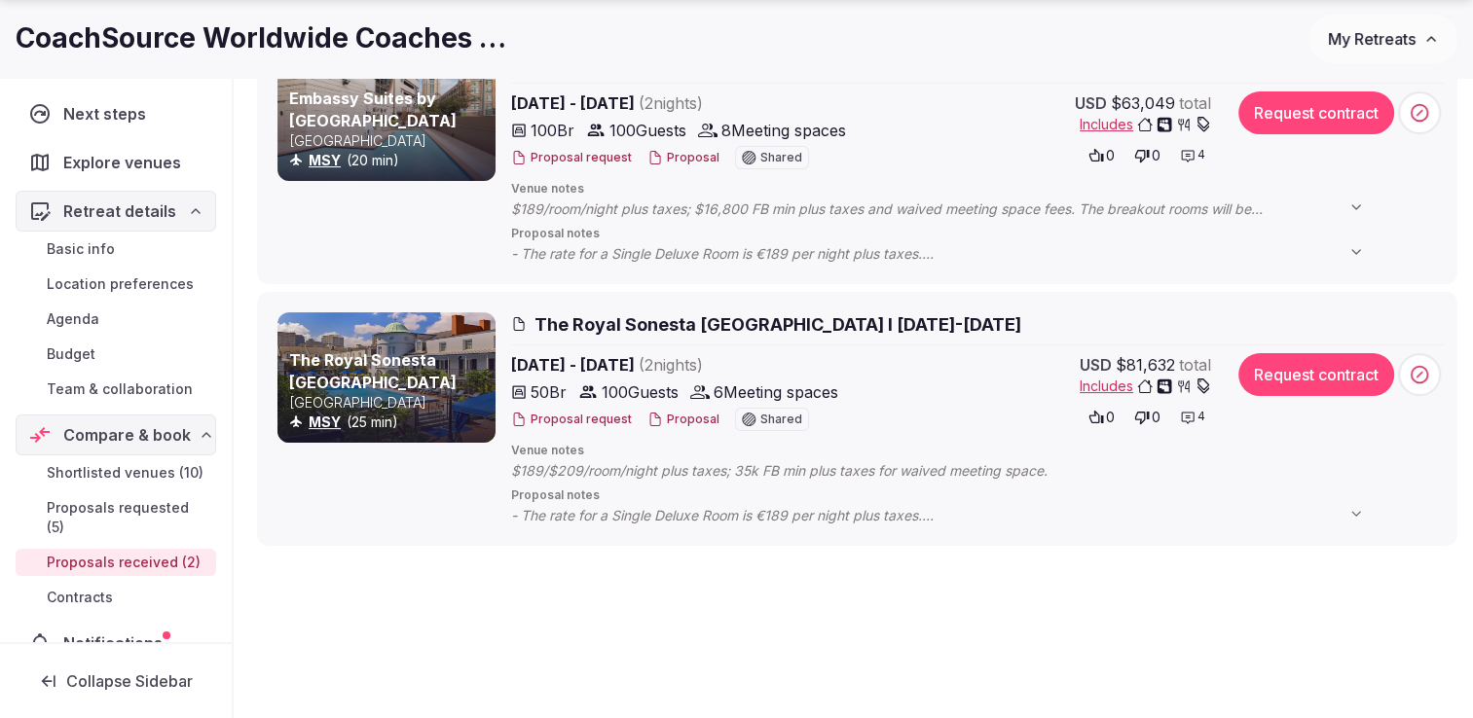
click at [1357, 255] on icon at bounding box center [1356, 252] width 16 height 16
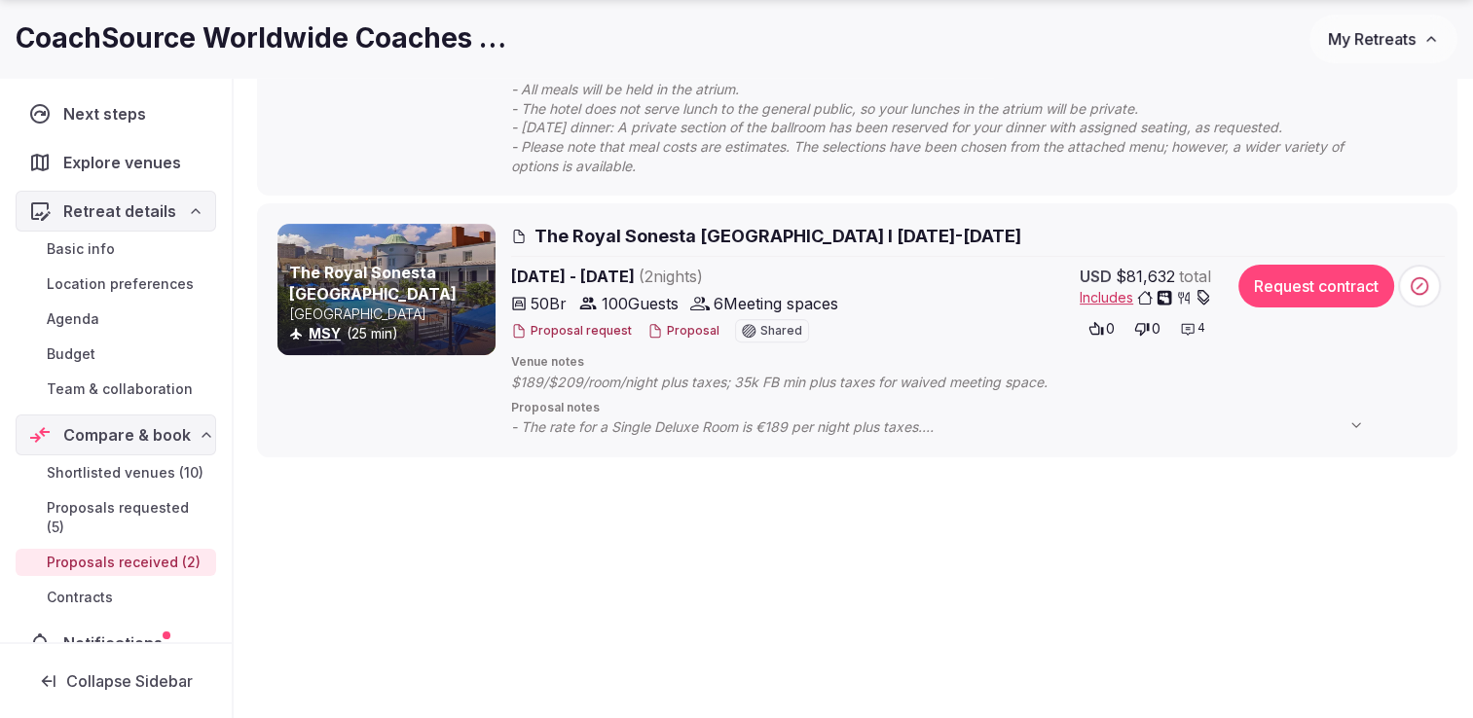
scroll to position [619, 0]
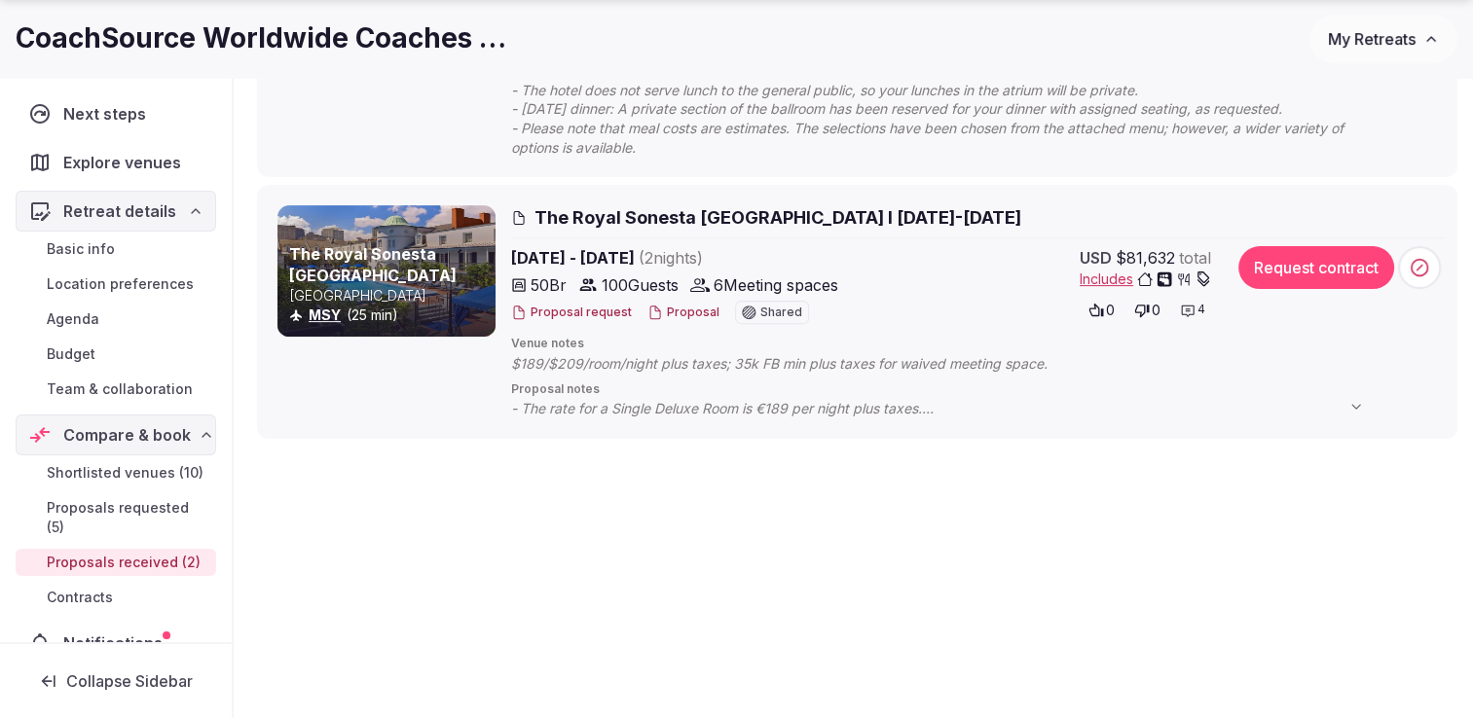
click at [1347, 404] on span "- The rate for a Single Deluxe Room is €189 per night plus taxes. - Changes to …" at bounding box center [947, 408] width 872 height 19
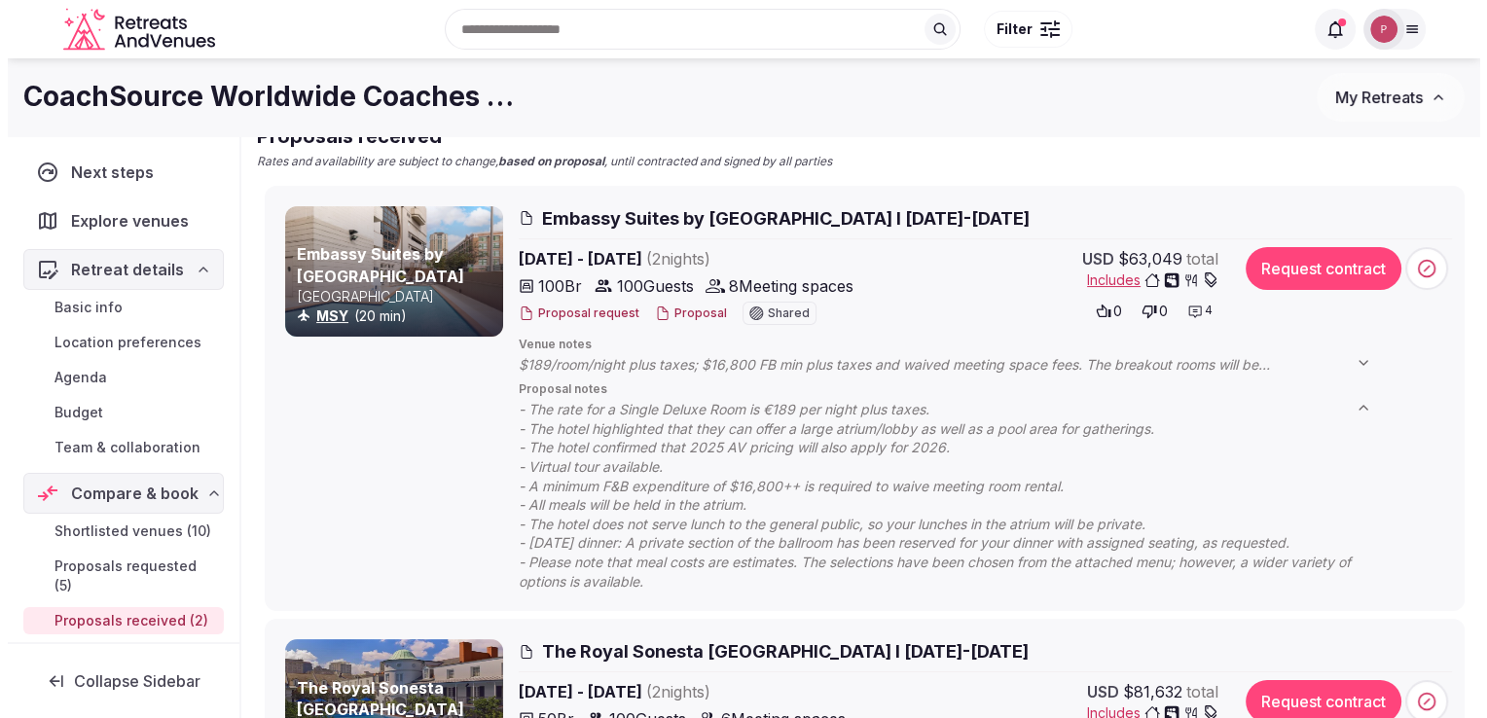
scroll to position [183, 0]
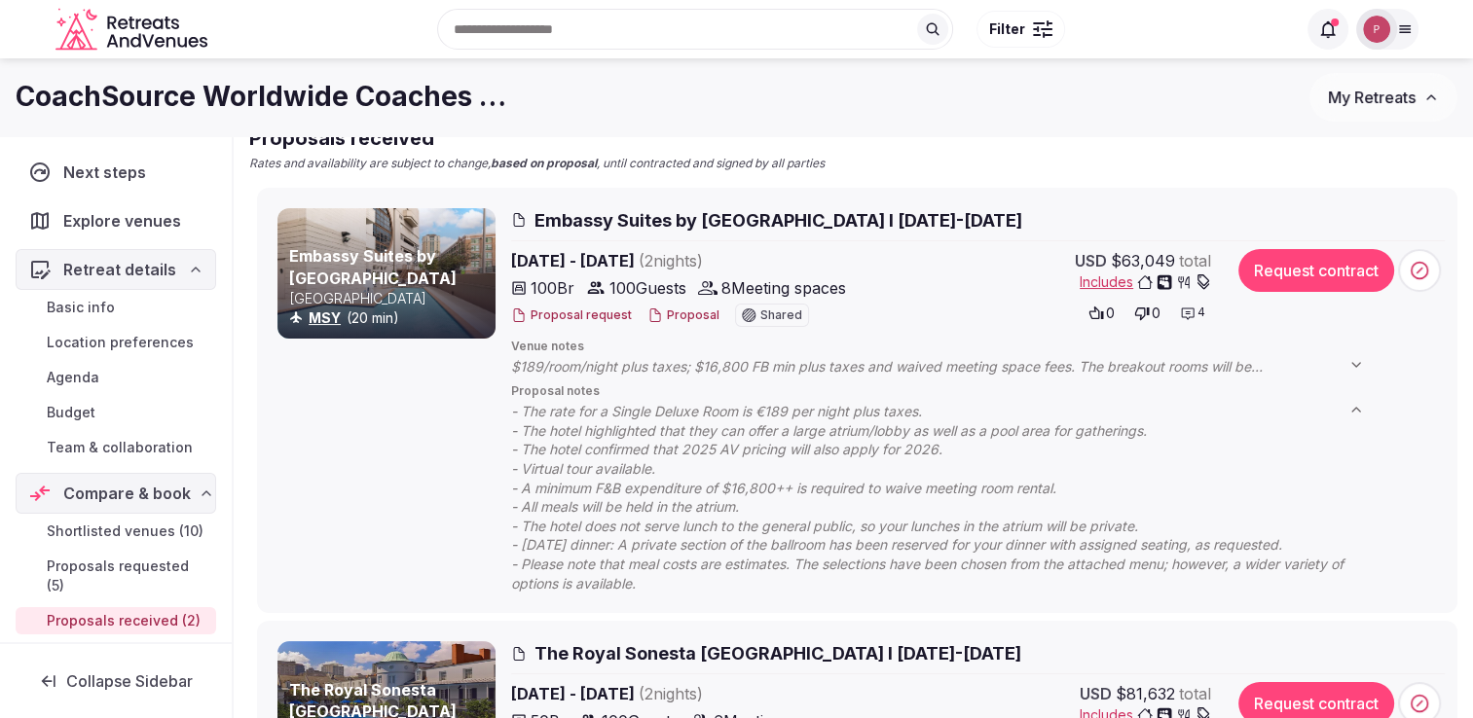
click at [687, 320] on button "Proposal" at bounding box center [683, 316] width 72 height 17
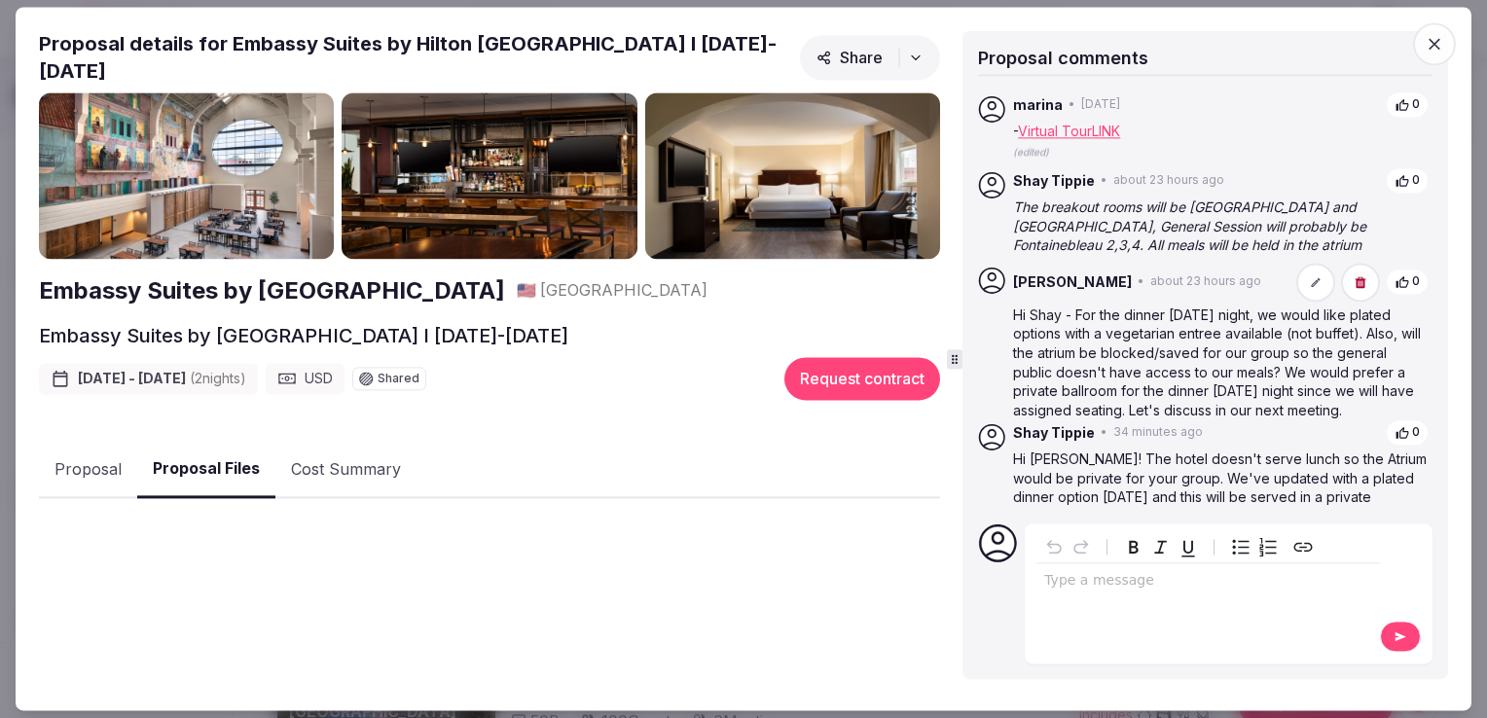
click at [238, 461] on button "Proposal Files" at bounding box center [206, 470] width 138 height 57
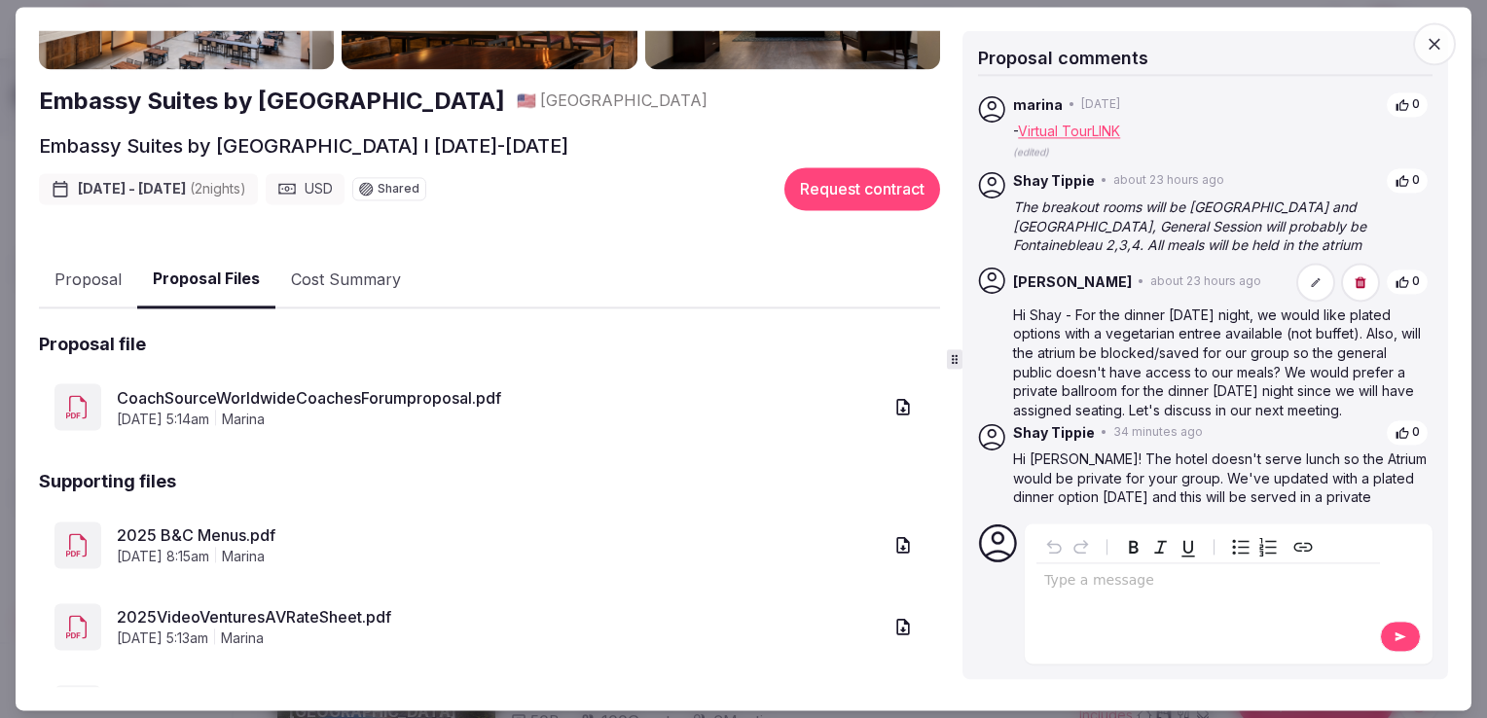
scroll to position [191, 0]
click at [311, 607] on link "2025VideoVenturesAVRateSheet.pdf" at bounding box center [499, 615] width 765 height 23
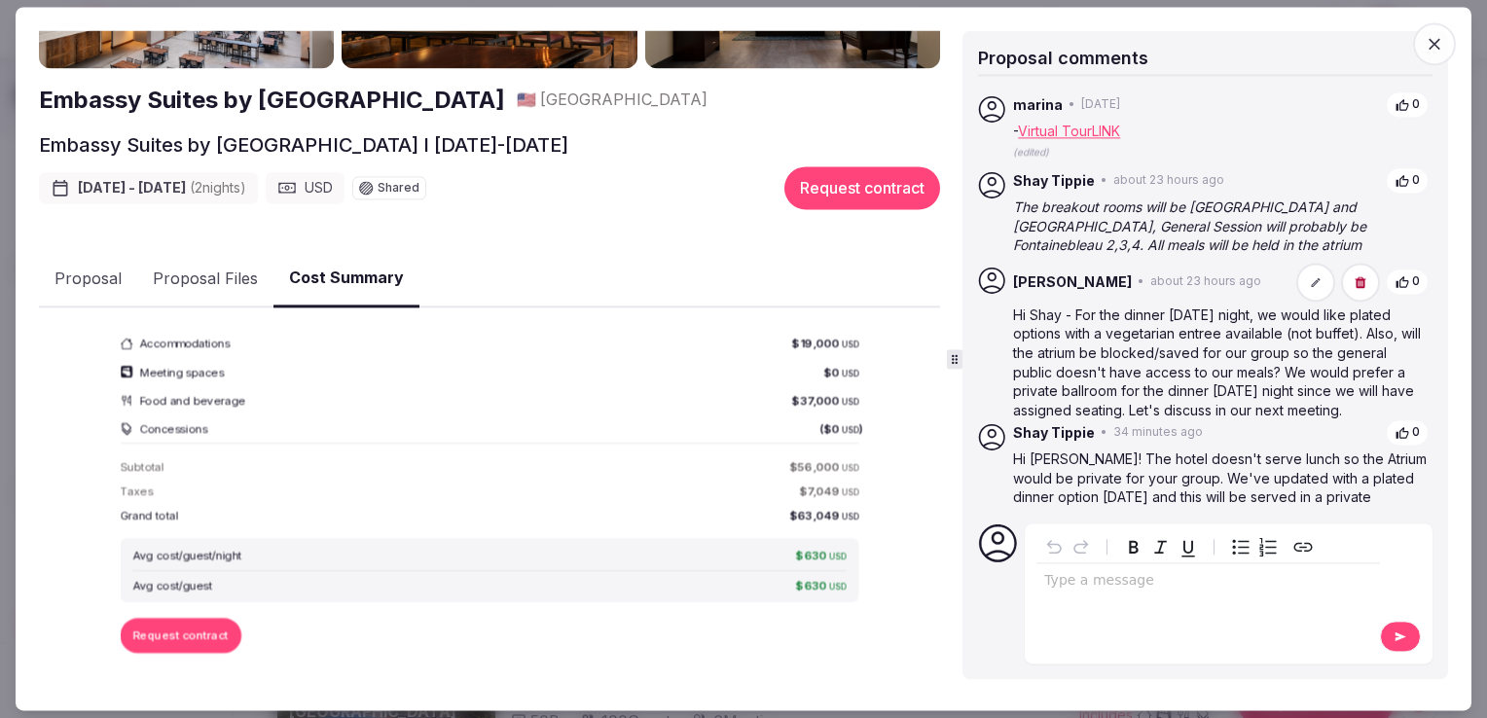
click at [346, 272] on button "Cost Summary" at bounding box center [346, 279] width 146 height 57
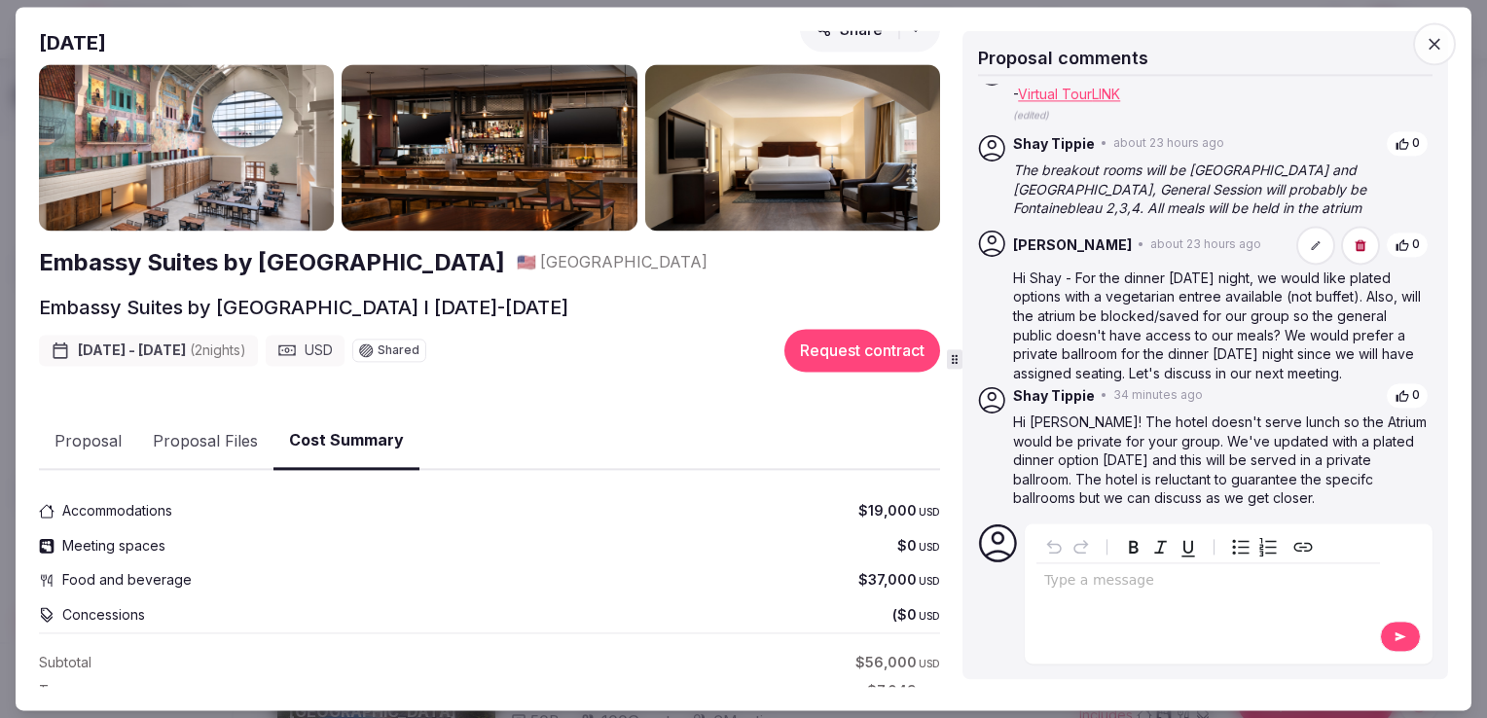
scroll to position [0, 0]
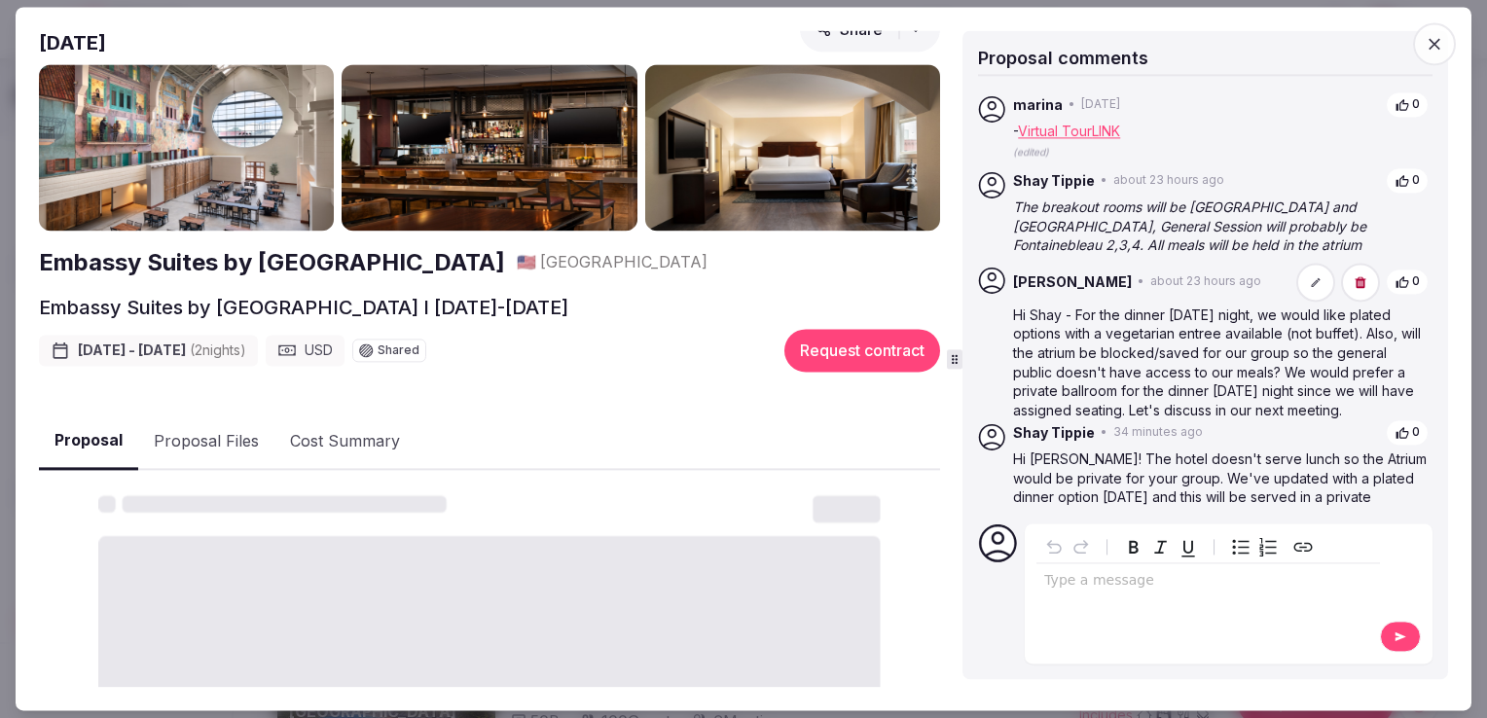
click at [103, 433] on button "Proposal" at bounding box center [88, 442] width 99 height 57
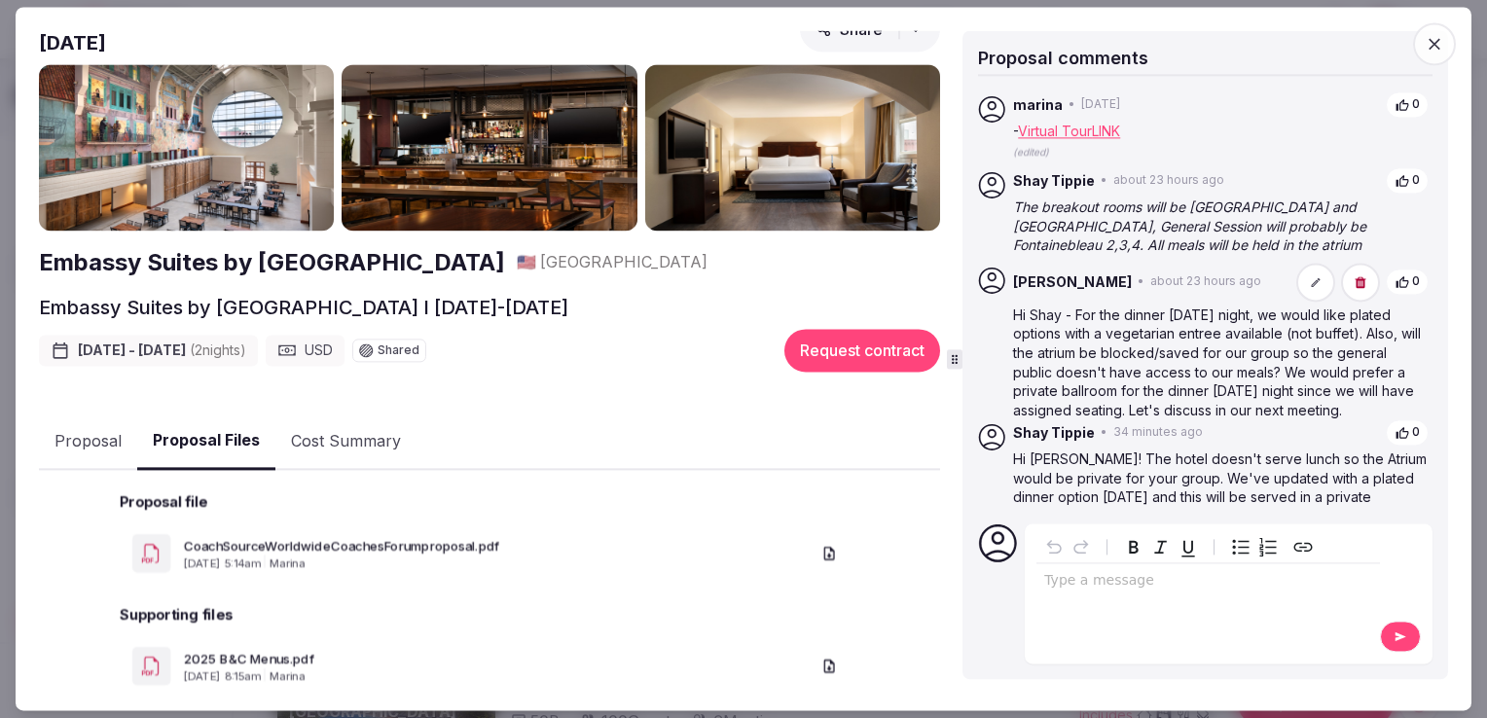
click at [222, 428] on button "Proposal Files" at bounding box center [206, 442] width 138 height 57
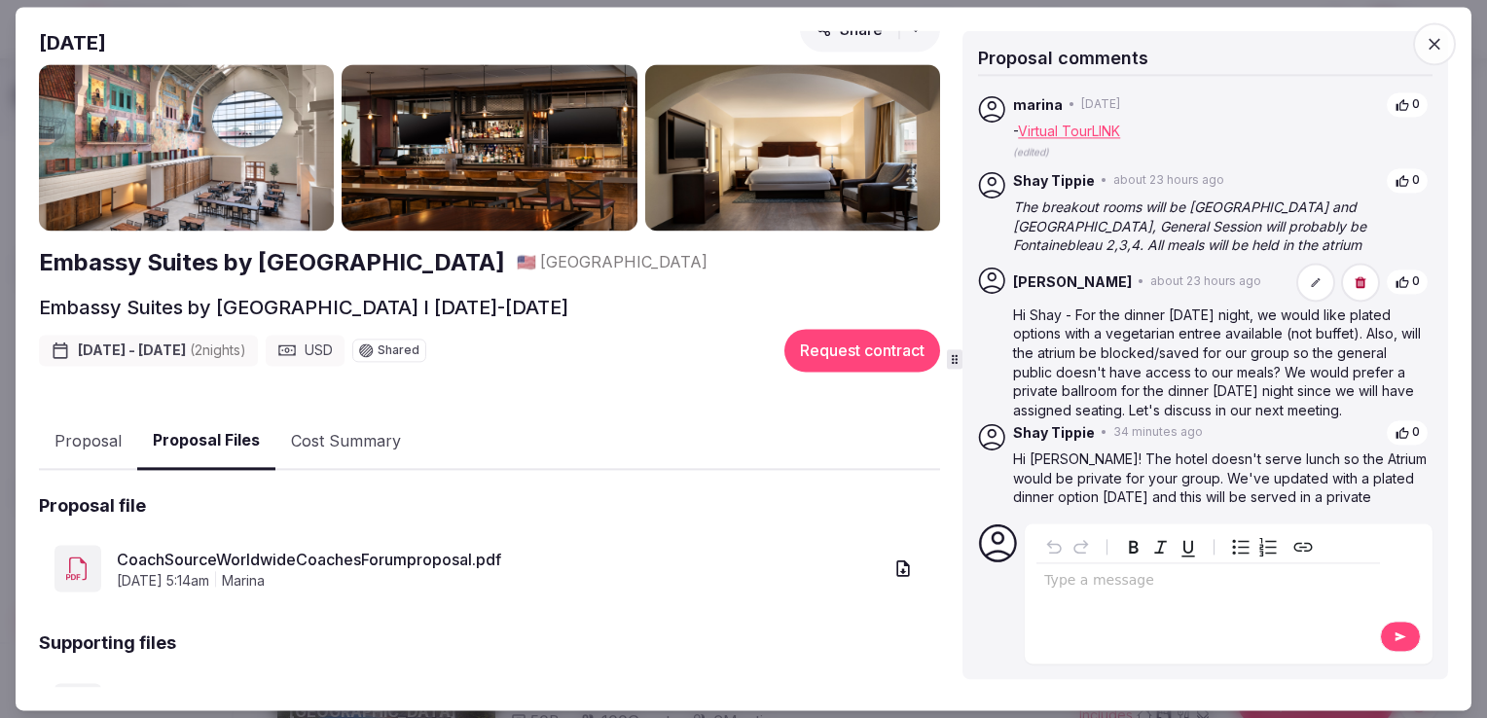
click at [444, 548] on link "CoachSourceWorldwideCoachesForumproposal.pdf" at bounding box center [499, 559] width 765 height 23
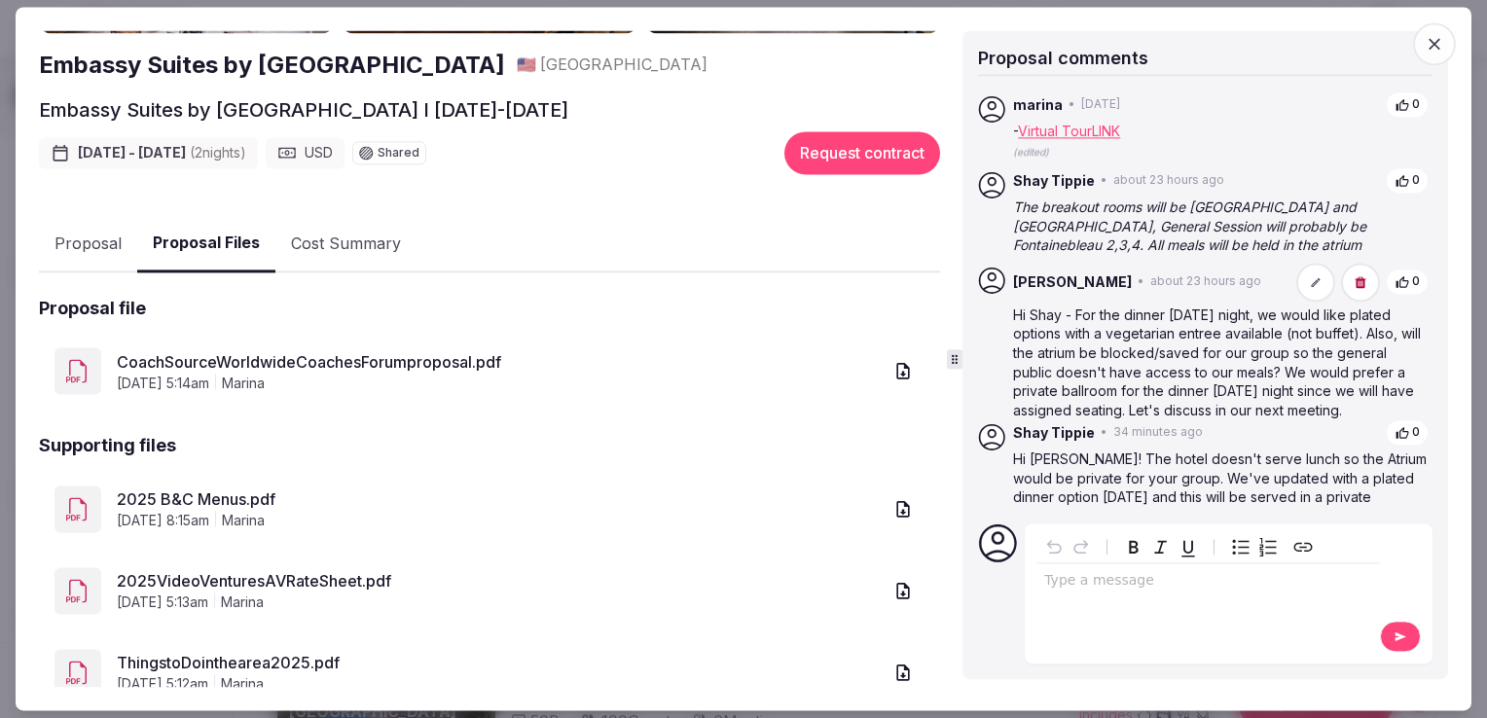
scroll to position [266, 0]
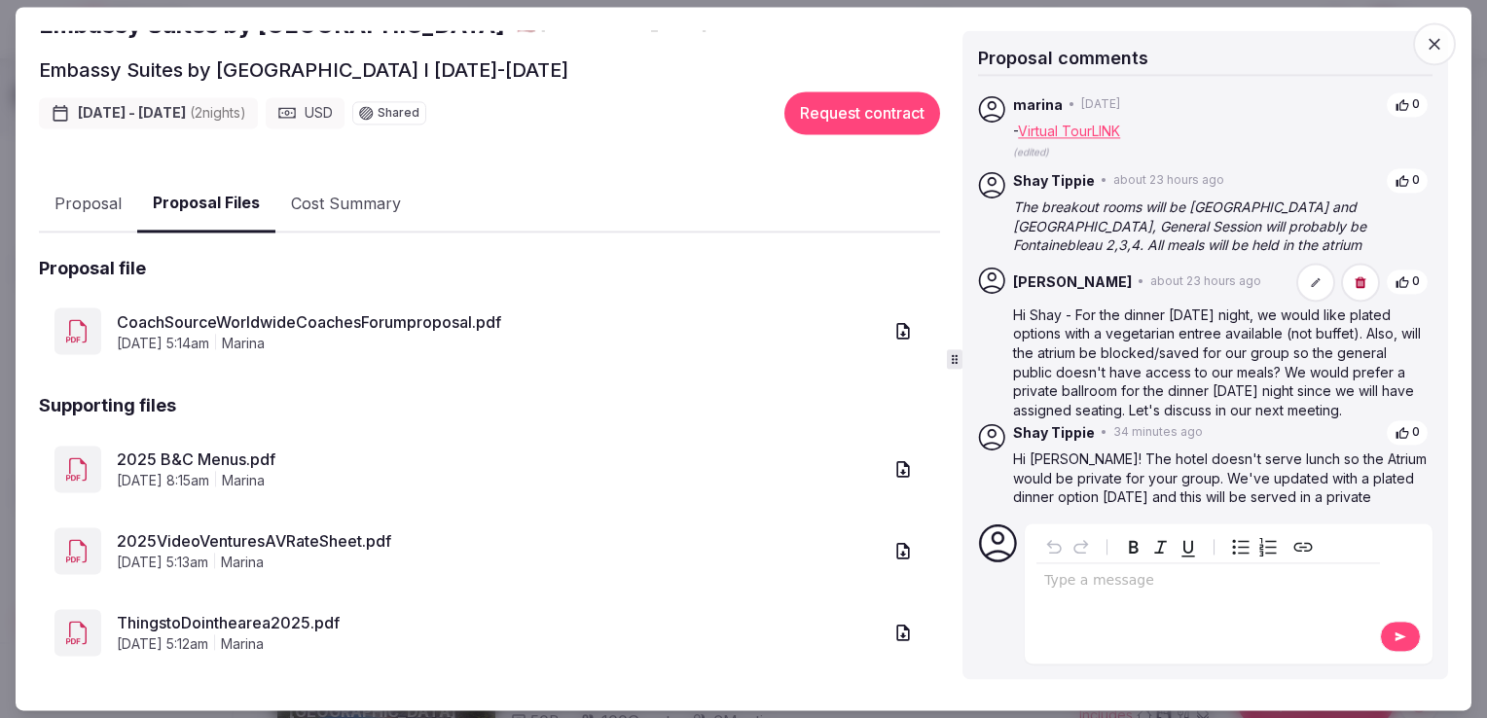
click at [224, 448] on link "2025 B&C Menus.pdf" at bounding box center [499, 459] width 765 height 23
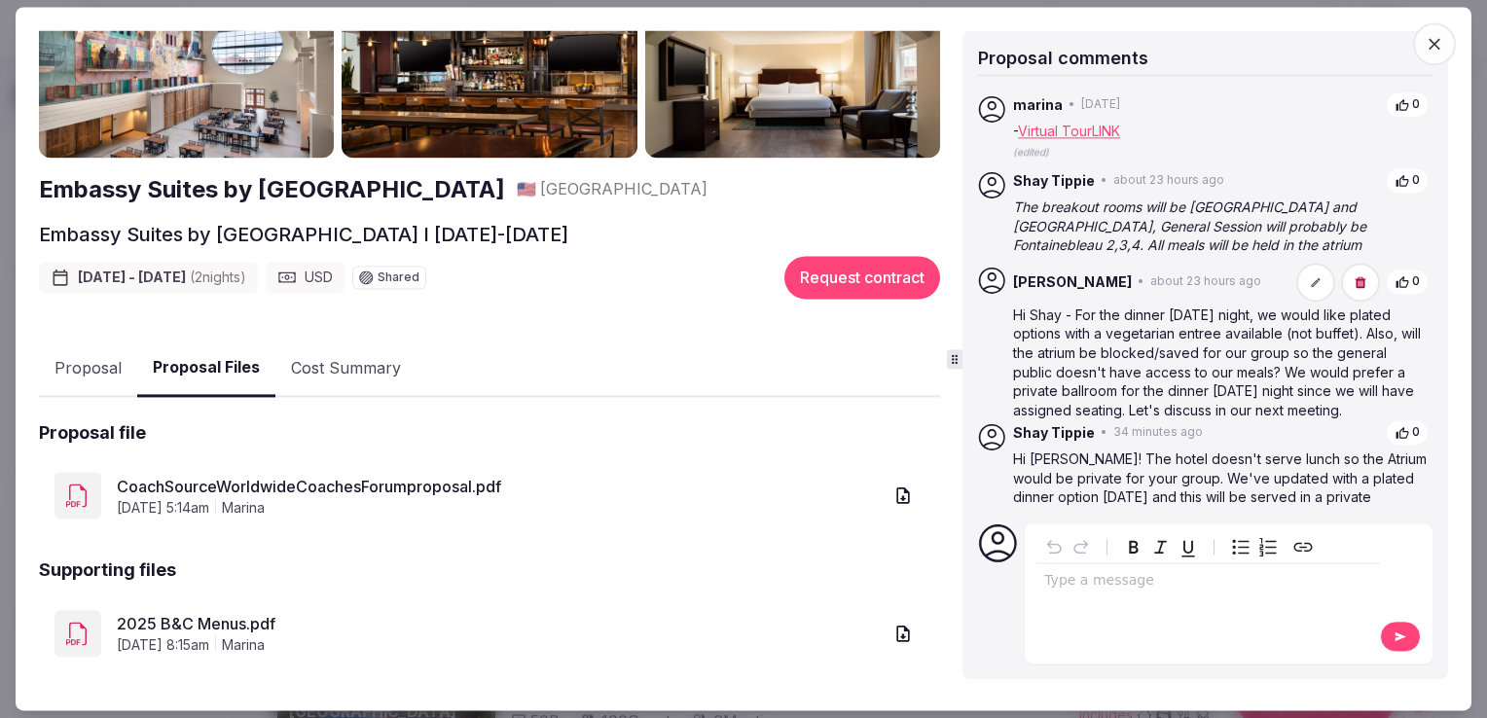
scroll to position [0, 0]
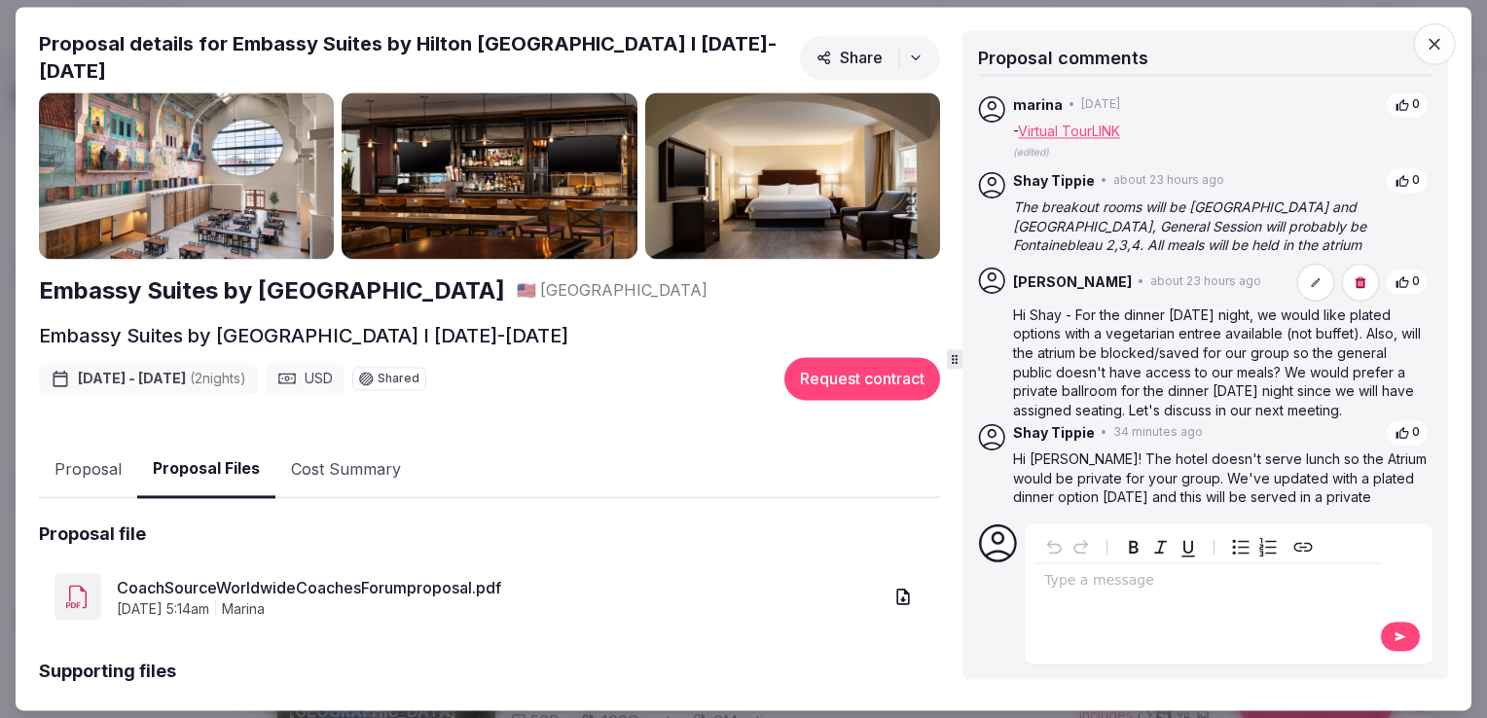
click at [82, 455] on button "Proposal" at bounding box center [88, 470] width 98 height 56
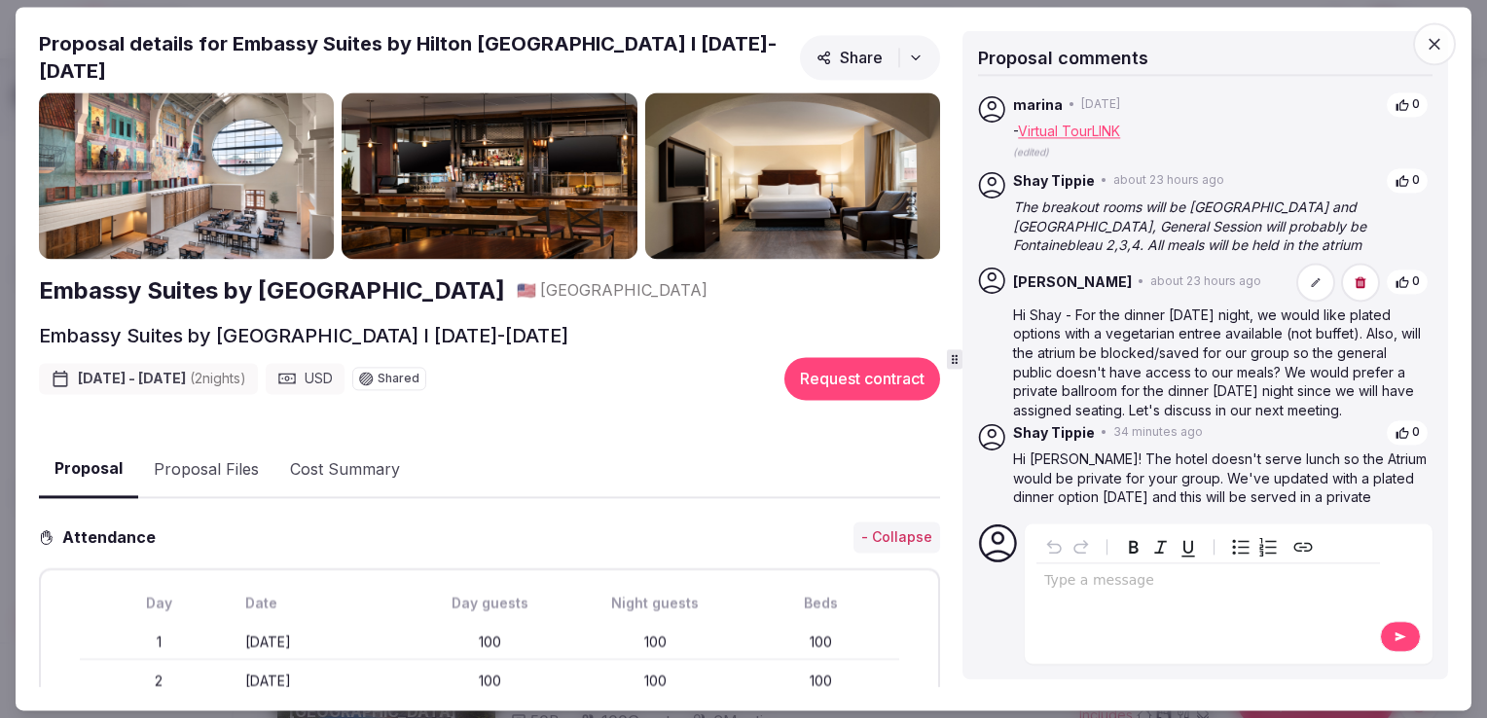
click at [1425, 50] on icon "button" at bounding box center [1434, 43] width 19 height 19
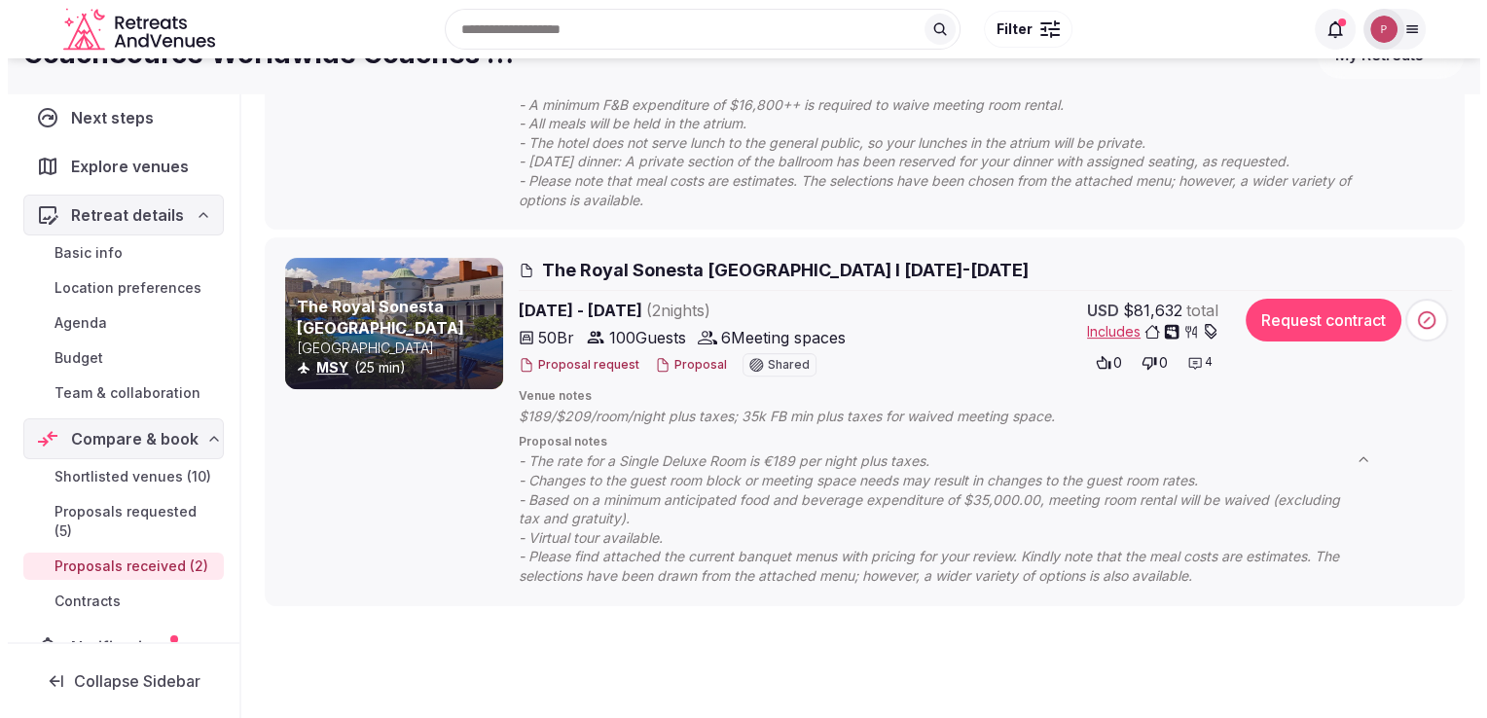
scroll to position [565, 0]
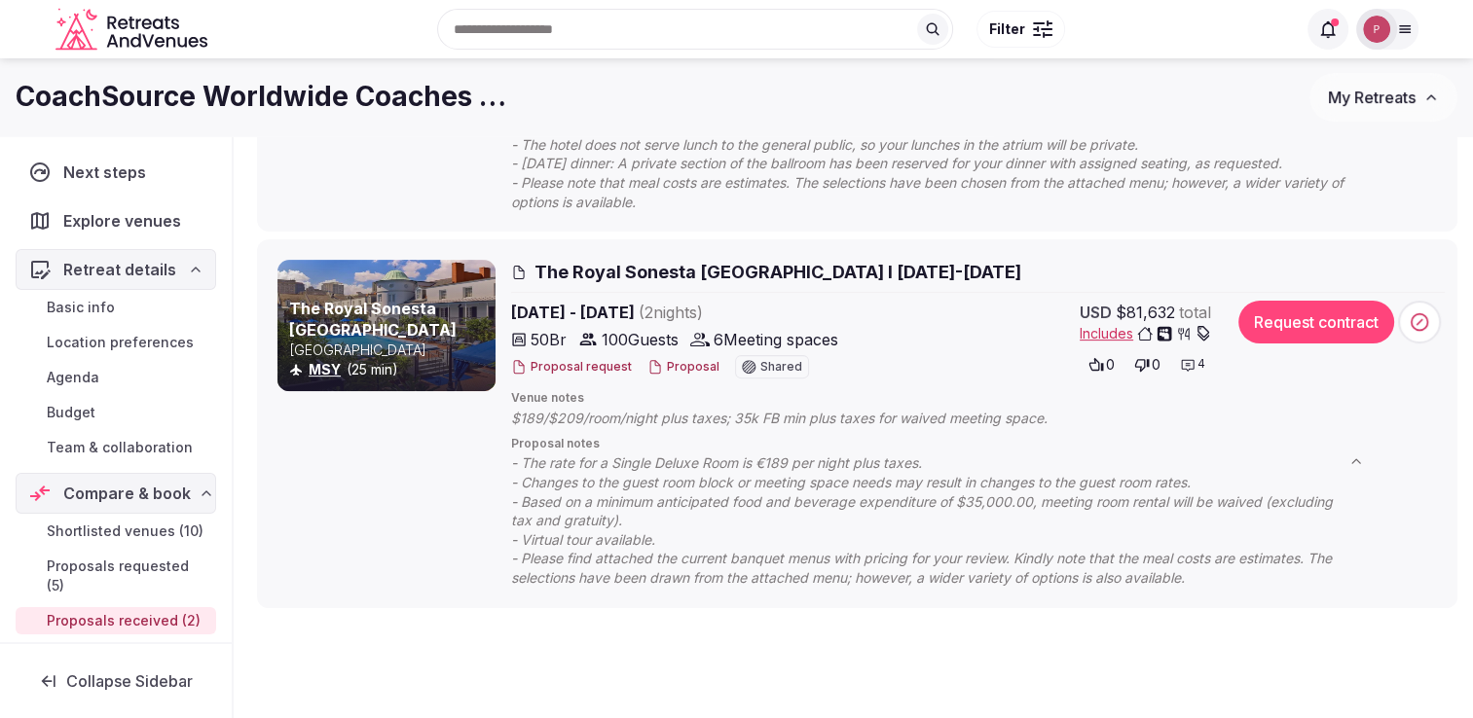
click at [679, 369] on button "Proposal" at bounding box center [683, 367] width 72 height 17
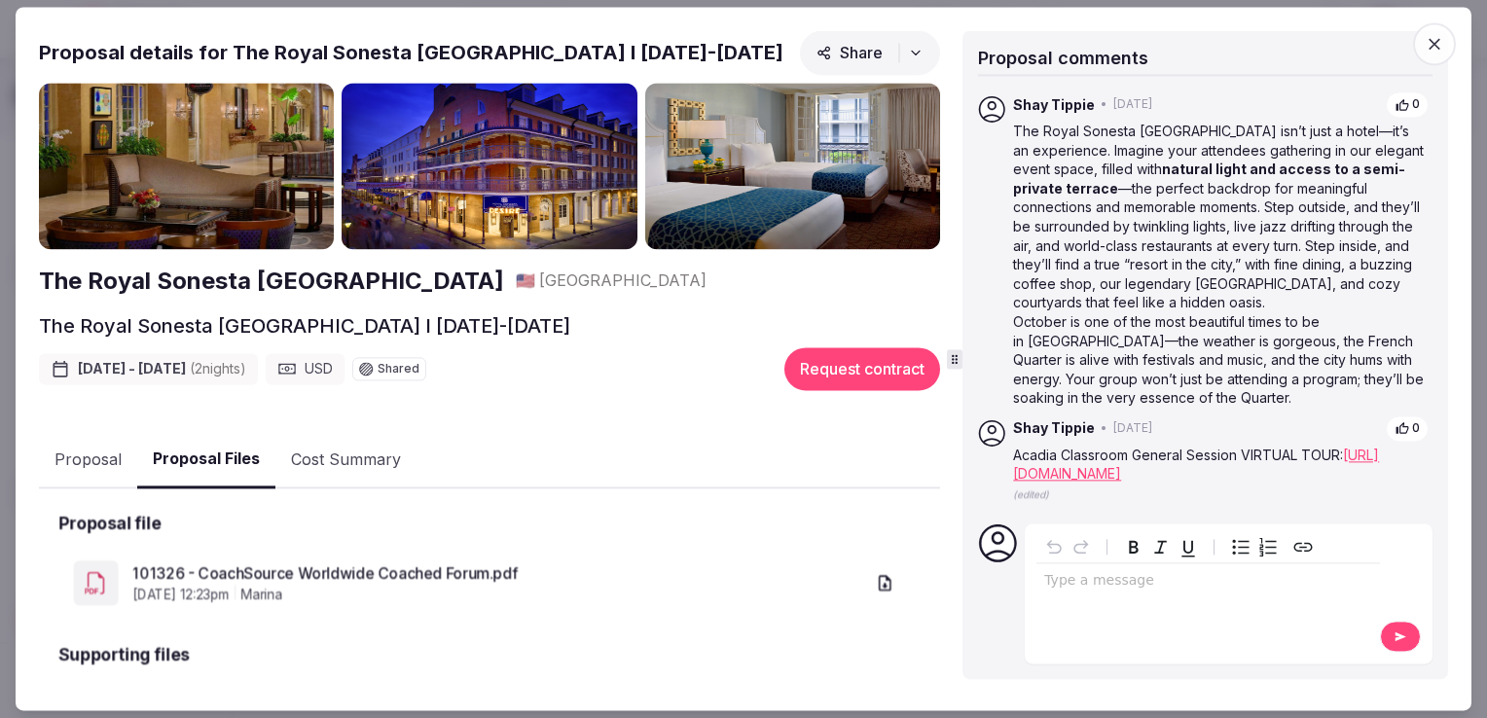
click at [196, 452] on button "Proposal Files" at bounding box center [206, 460] width 138 height 57
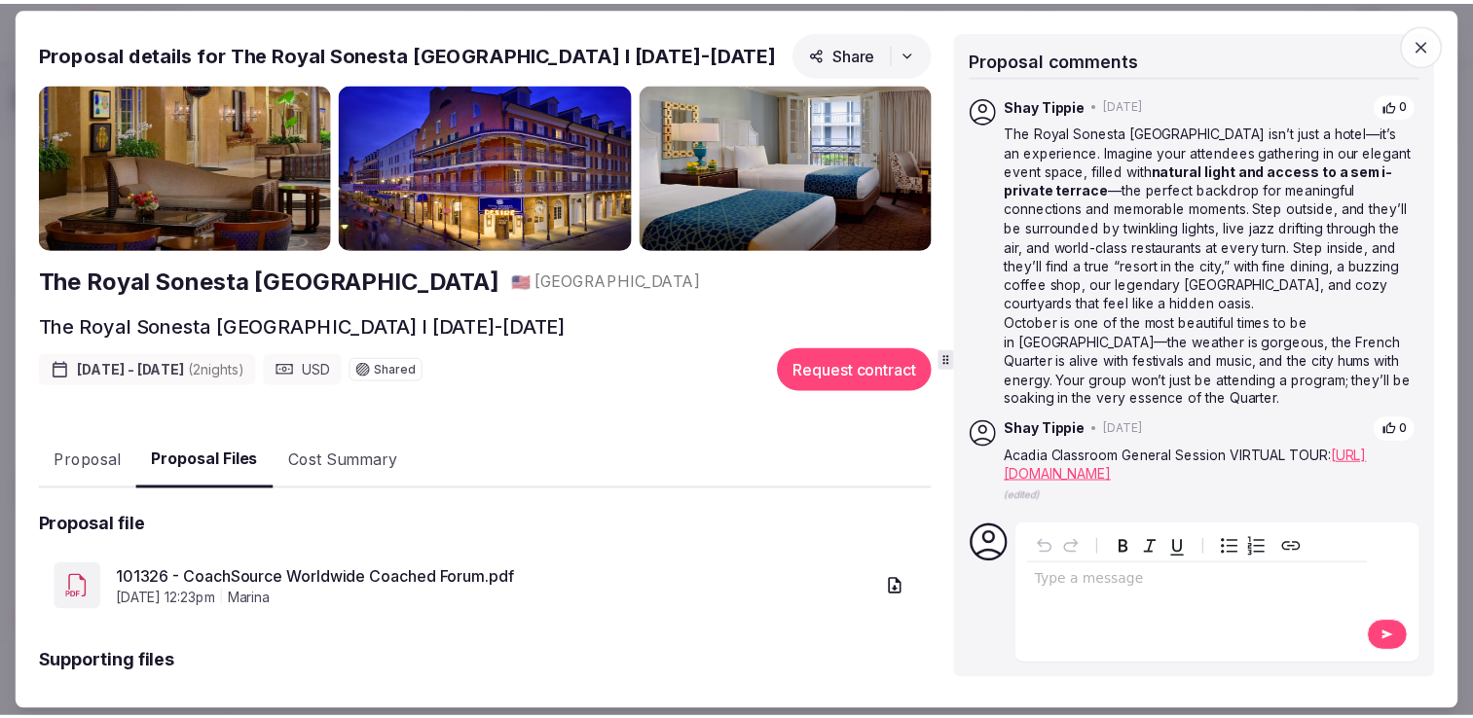
scroll to position [192, 0]
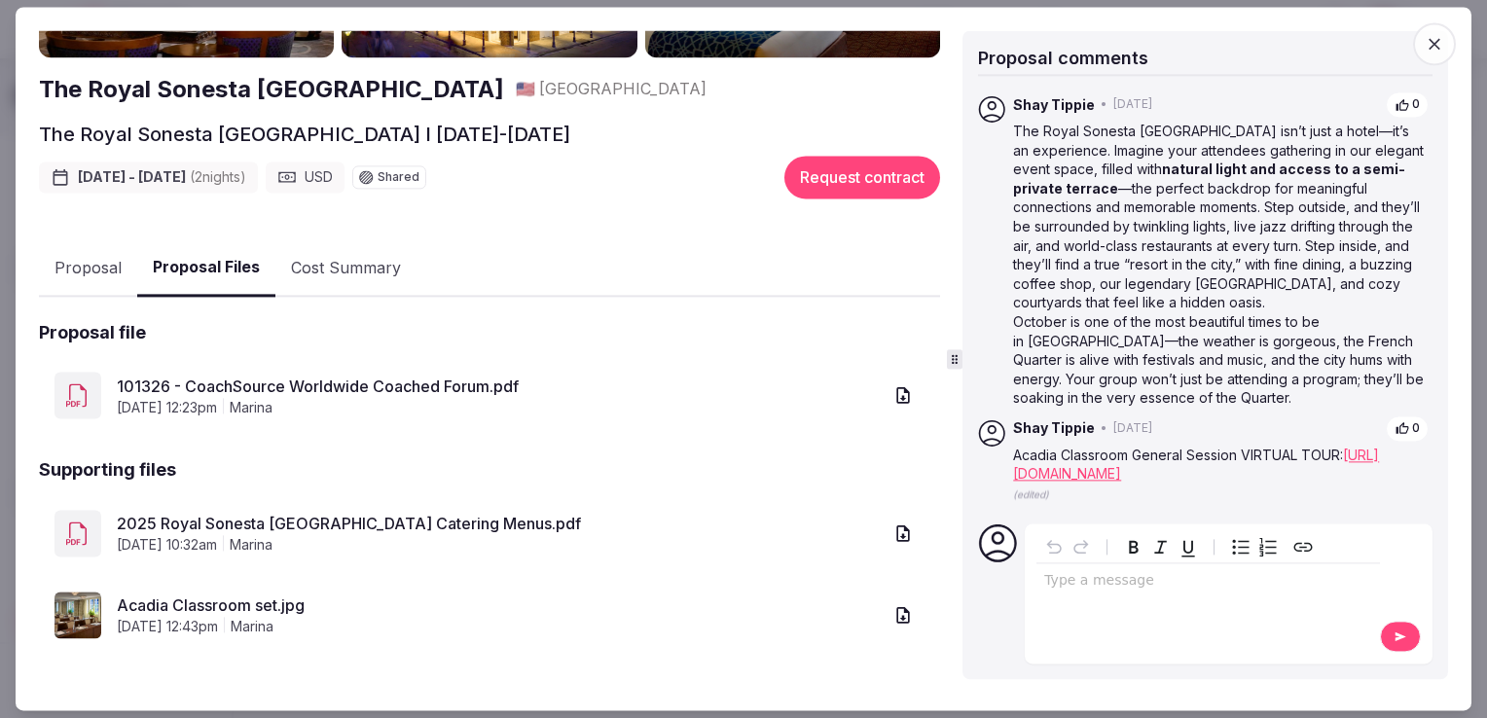
click at [448, 520] on link "2025 Royal Sonesta [GEOGRAPHIC_DATA] Catering Menus.pdf" at bounding box center [499, 523] width 765 height 23
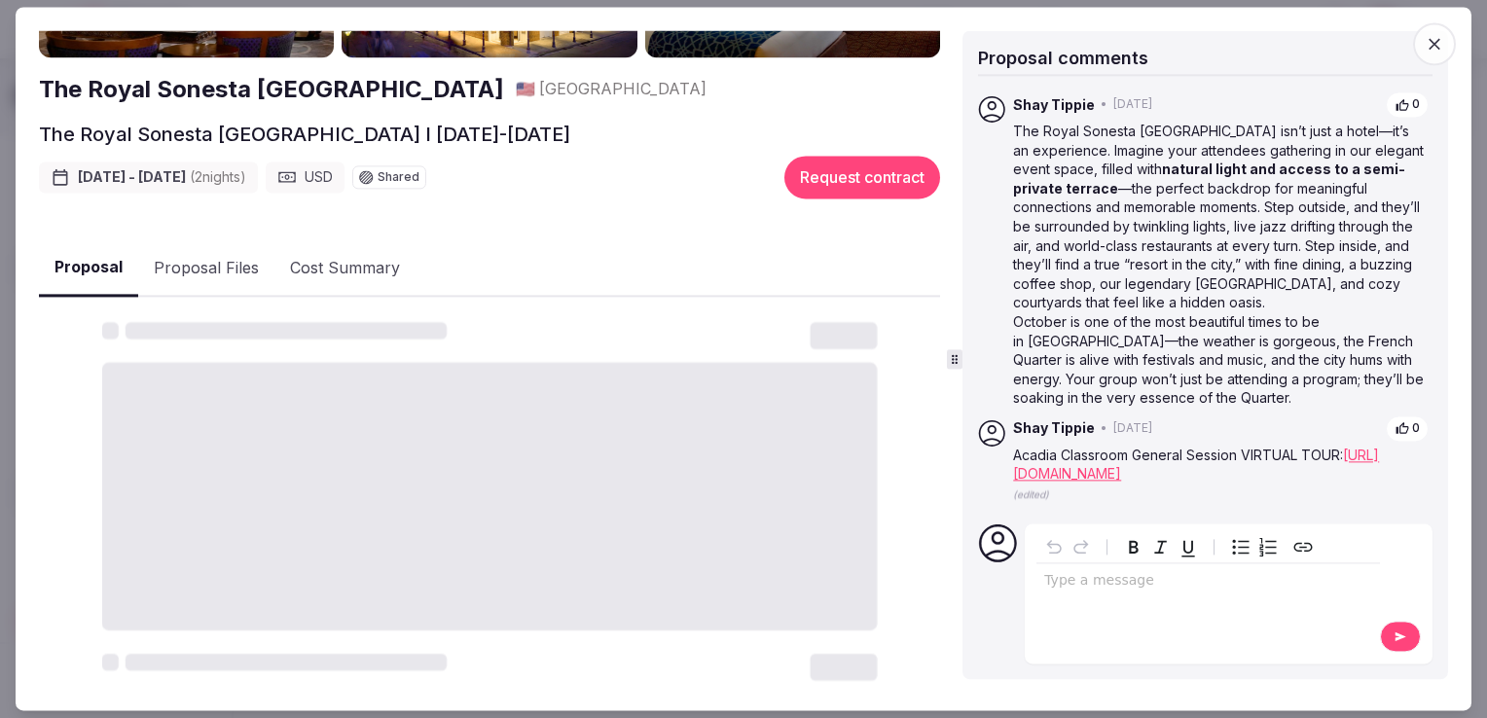
click at [71, 281] on button "Proposal" at bounding box center [88, 268] width 99 height 57
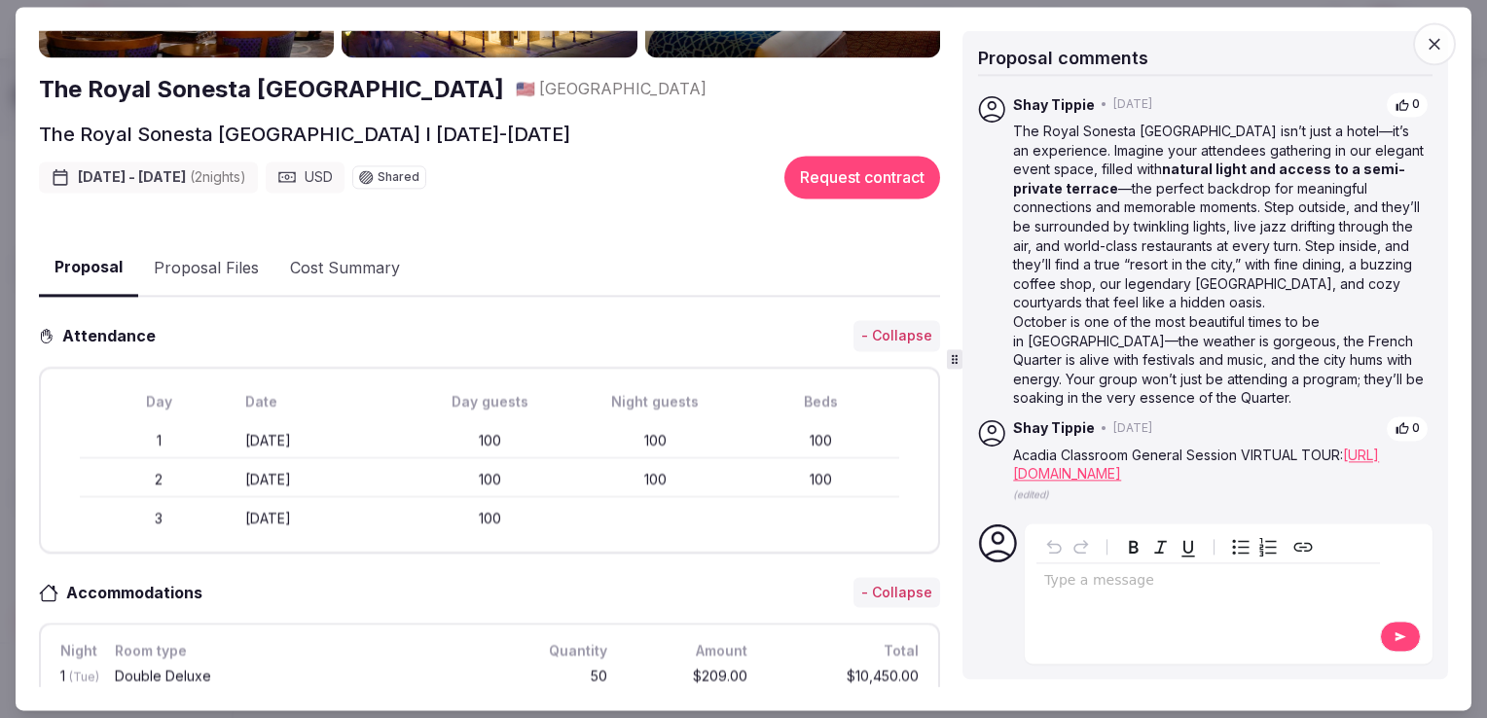
click at [1433, 45] on icon "button" at bounding box center [1434, 43] width 19 height 19
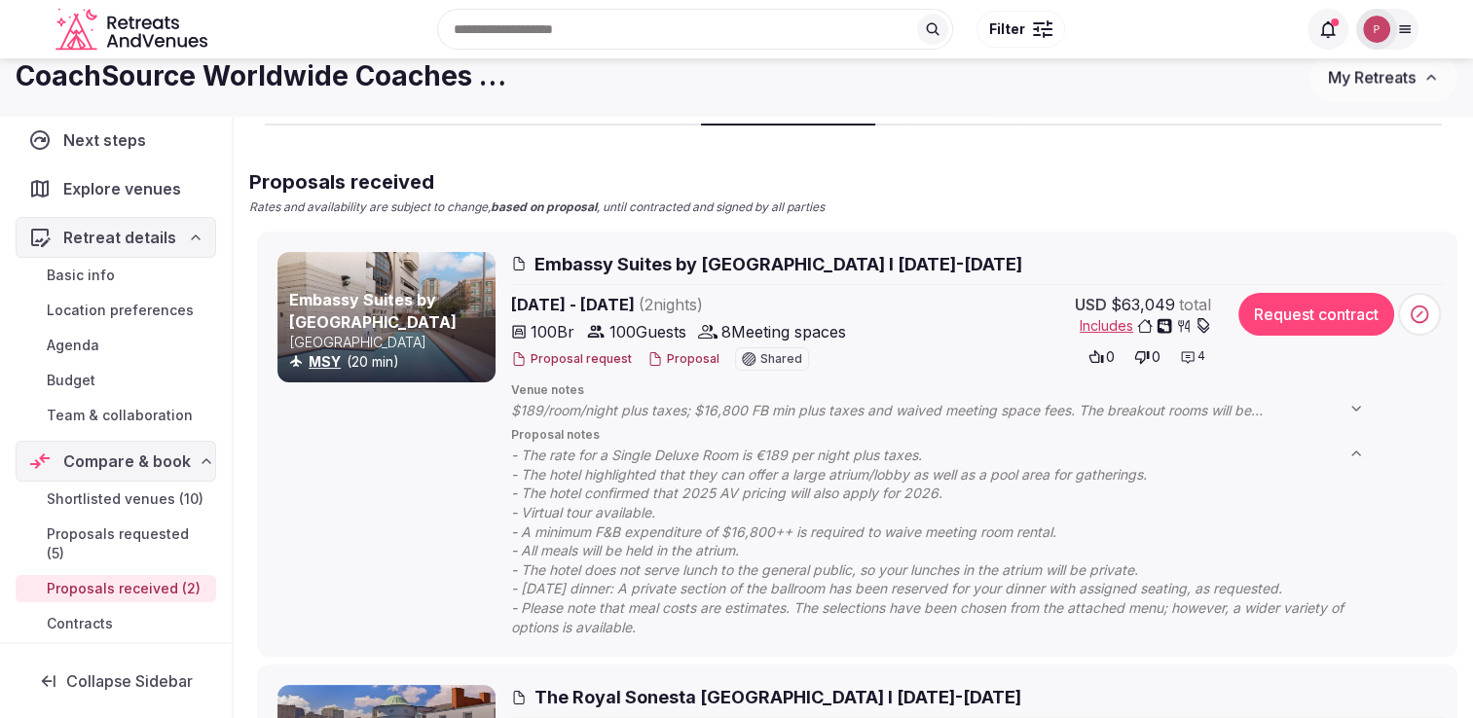
scroll to position [138, 0]
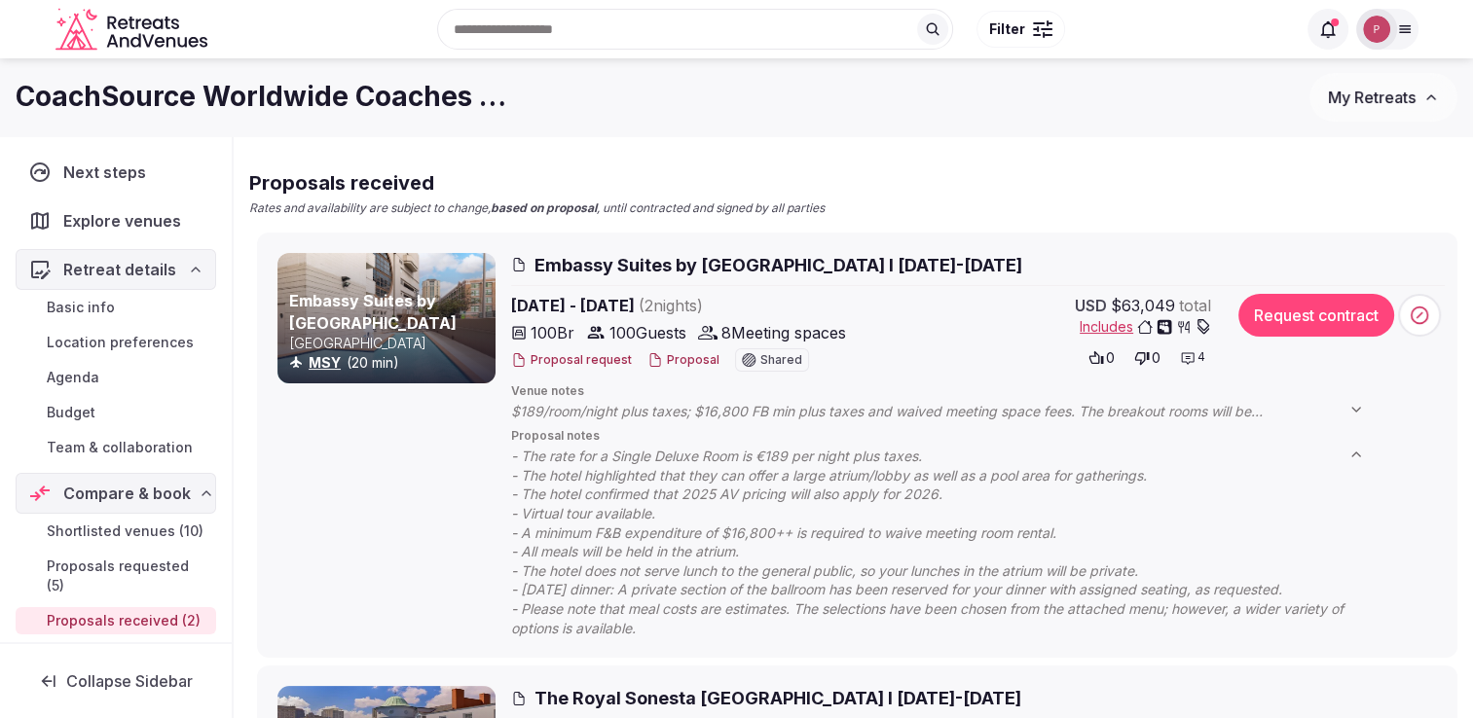
click at [1378, 30] on img at bounding box center [1376, 29] width 27 height 27
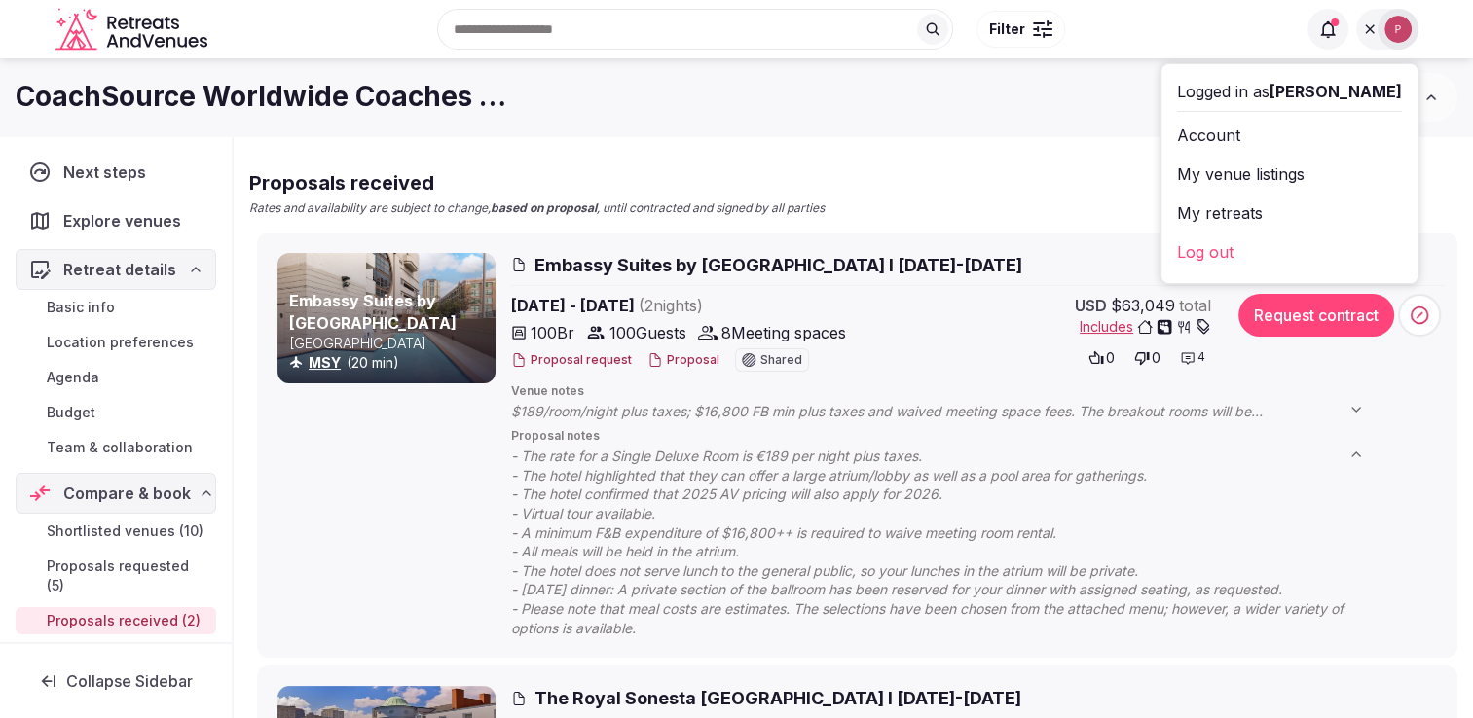
click at [1282, 247] on link "Log out" at bounding box center [1289, 252] width 225 height 31
